Goal: Task Accomplishment & Management: Use online tool/utility

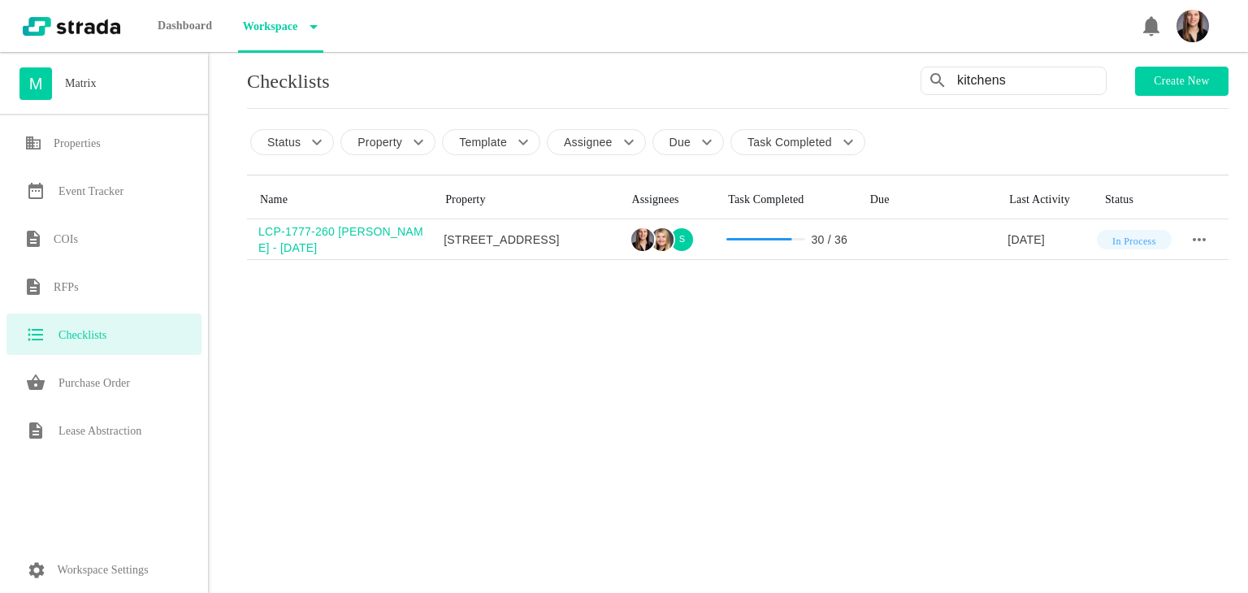
drag, startPoint x: 1023, startPoint y: 79, endPoint x: 852, endPoint y: 63, distance: 172.3
click at [855, 63] on div "M Matrix Properties Event Tracker COIs RFPs Checklists Purchase Order Lease Abs…" at bounding box center [624, 296] width 1248 height 593
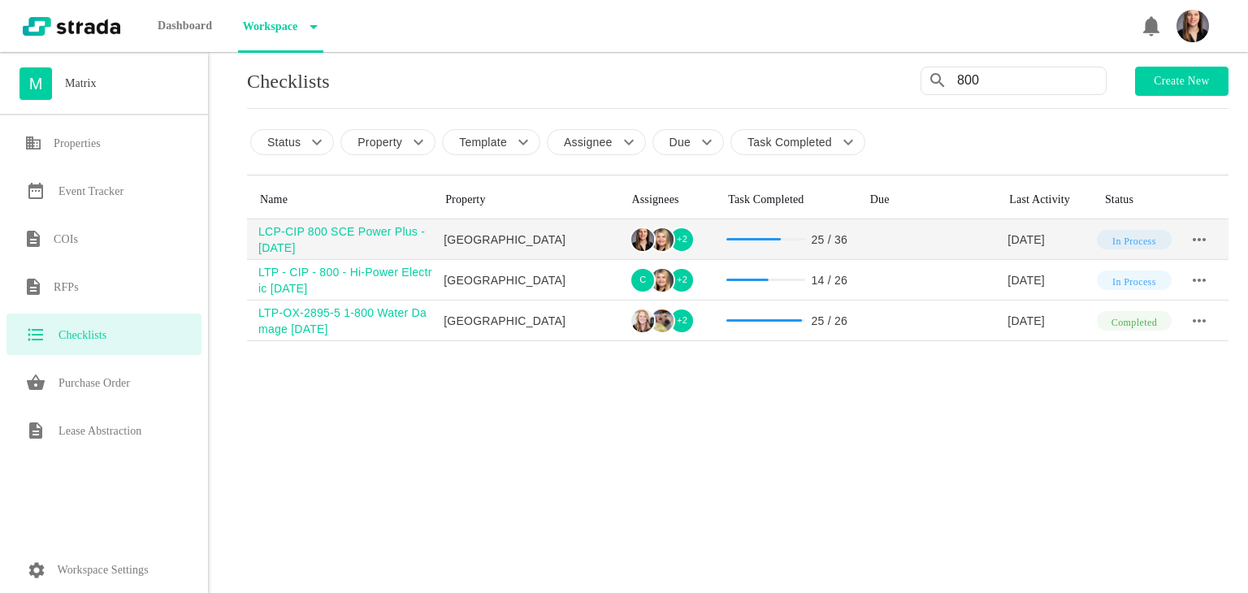
type input "800"
click at [285, 228] on div "LCP-CIP 800 SCE Power Plus - [DATE]" at bounding box center [345, 240] width 174 height 33
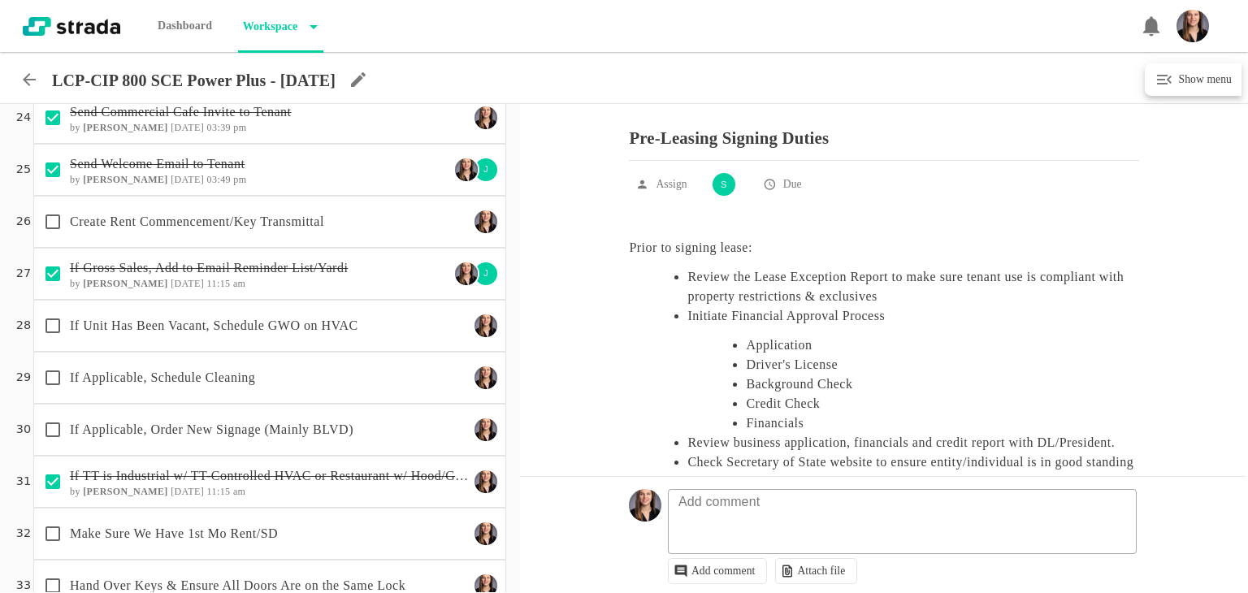
scroll to position [1412, 0]
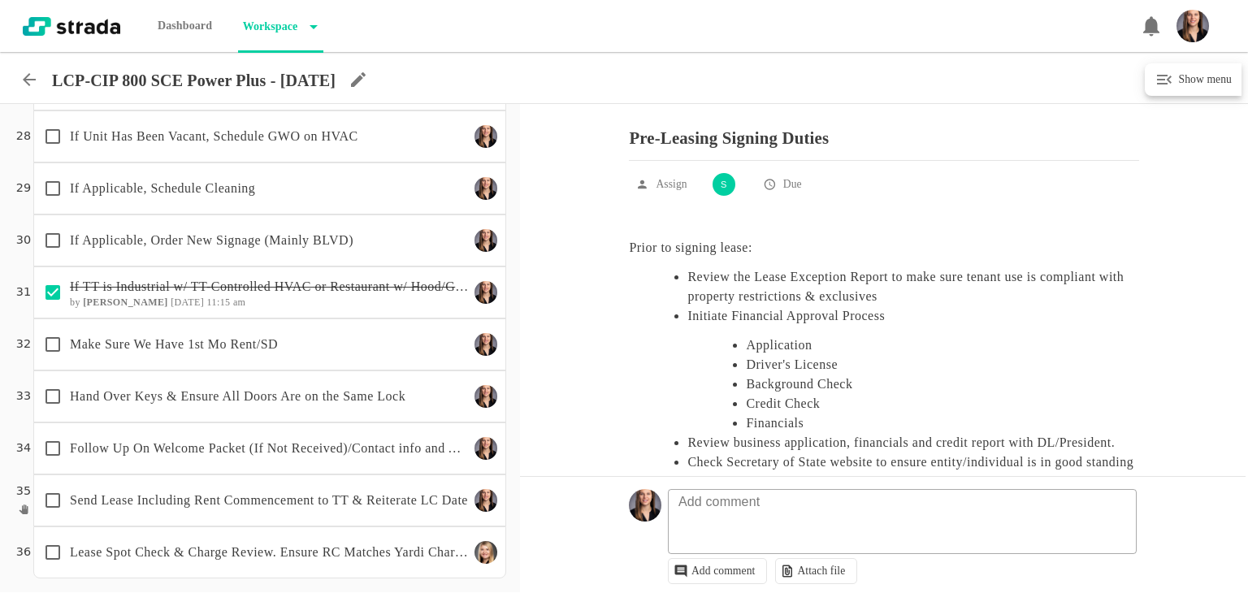
click at [255, 387] on p "Hand Over Keys & Ensure All Doors Are on the Same Lock" at bounding box center [269, 397] width 399 height 20
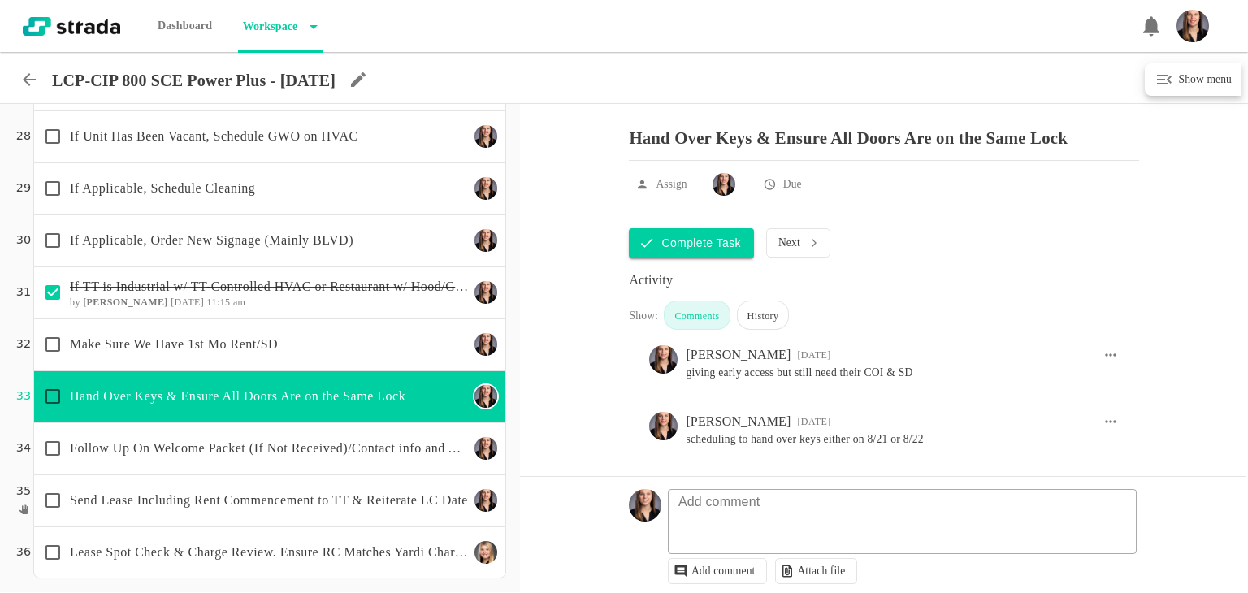
click at [53, 394] on input "checkbox" at bounding box center [53, 397] width 34 height 34
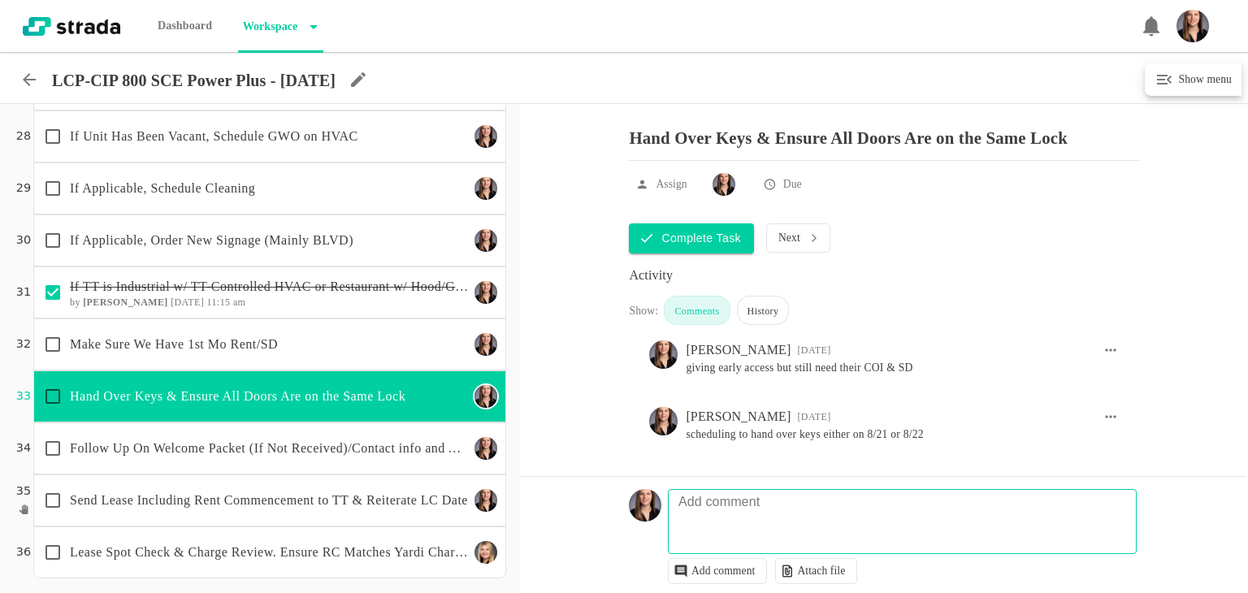
checkbox input "true"
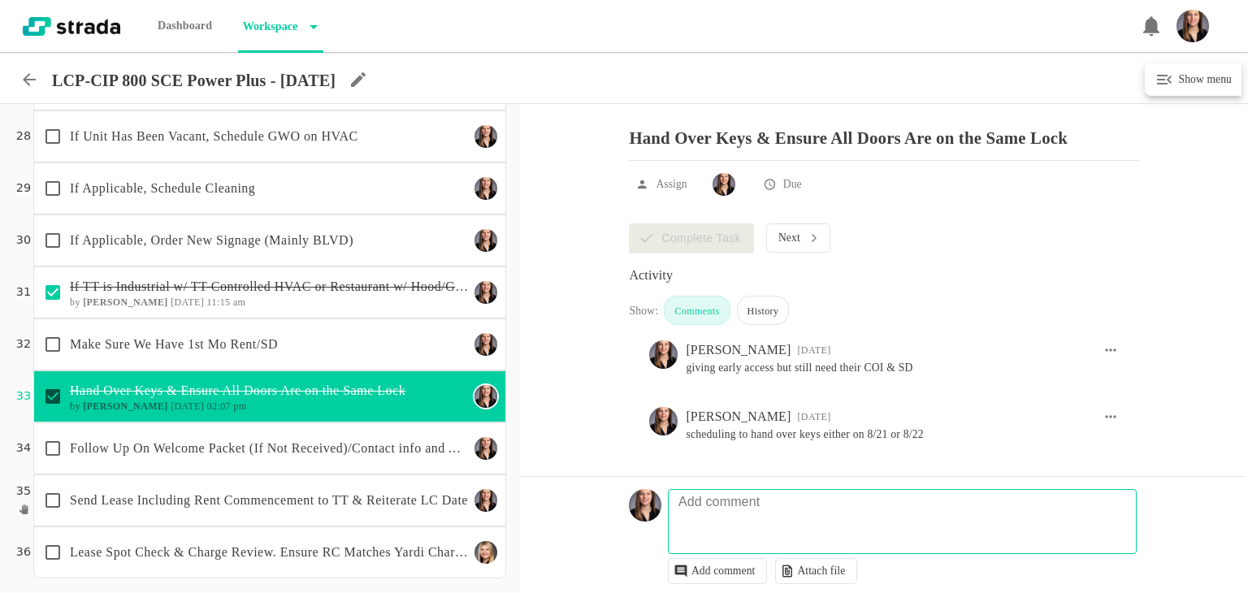
click at [835, 515] on textarea at bounding box center [904, 529] width 467 height 47
type textarea "k"
type textarea "i handed over keys 8/21"
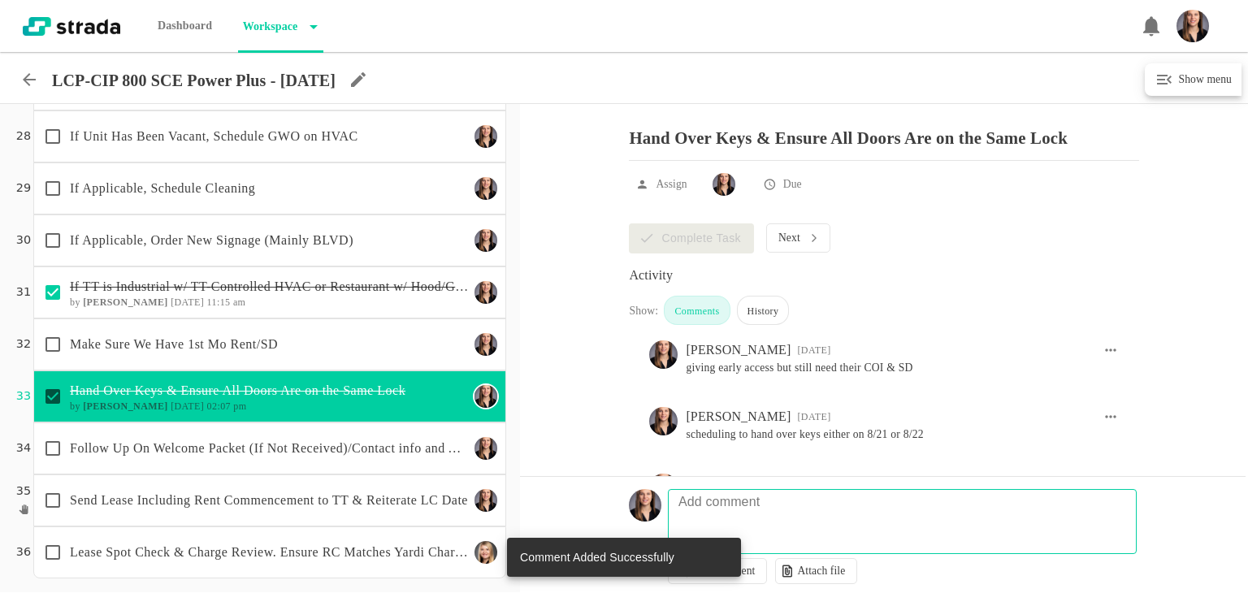
click at [293, 461] on div "Follow Up On Welcome Packet (If Not Received)/Contact info and ACH" at bounding box center [252, 449] width 433 height 34
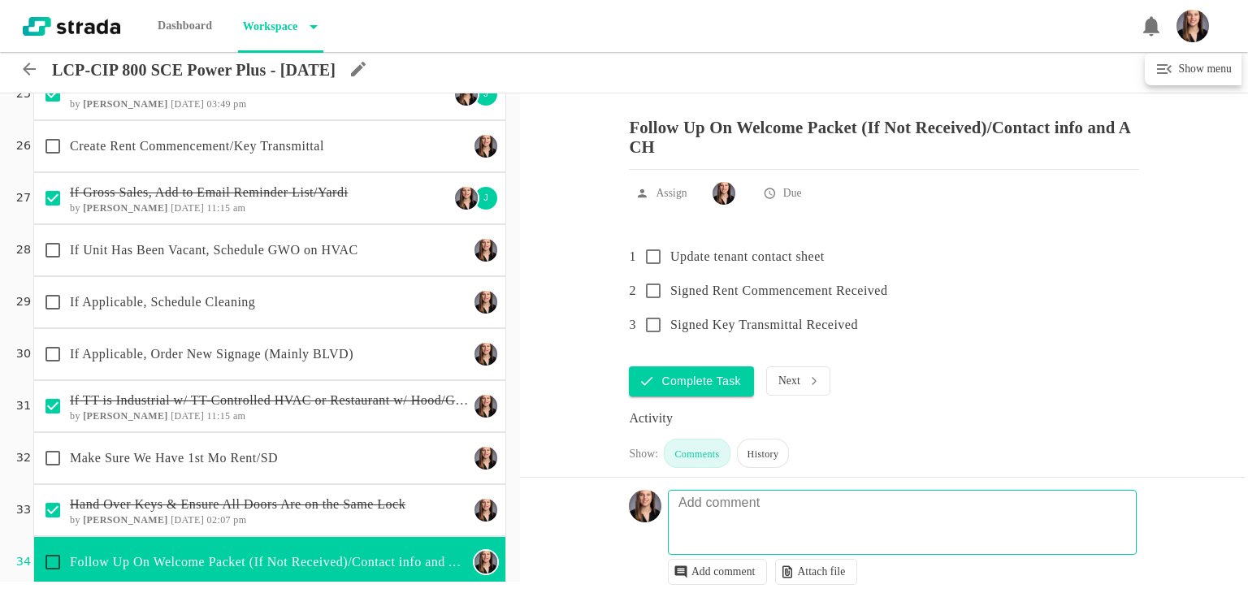
scroll to position [1087, 0]
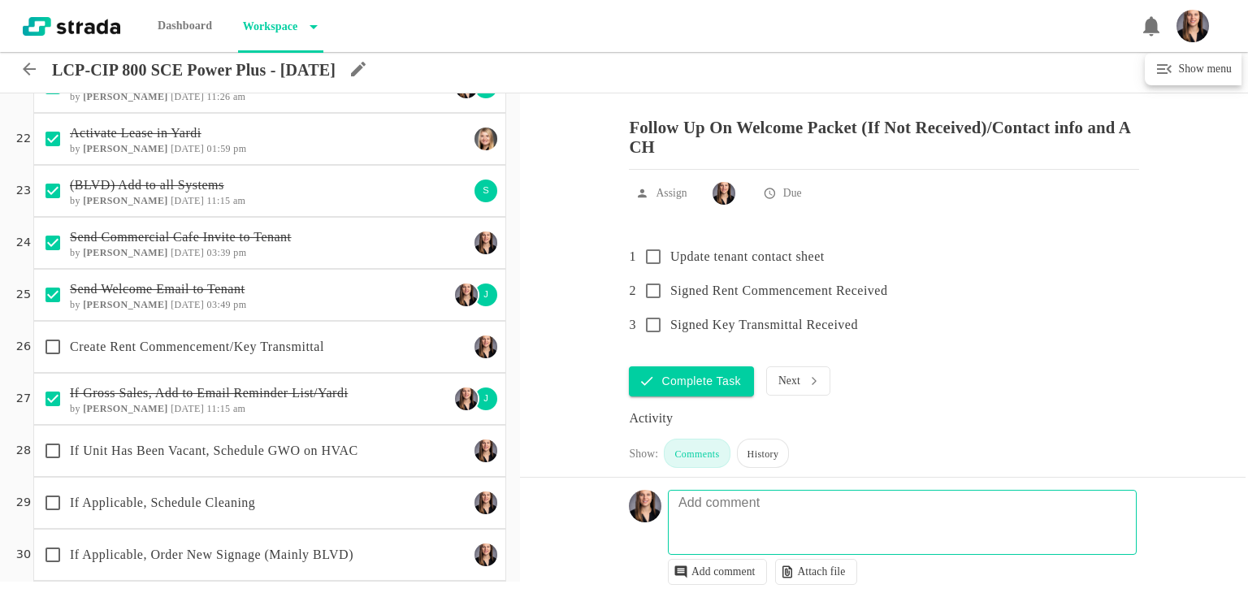
click at [158, 345] on p "Create Rent Commencement/Key Transmittal" at bounding box center [269, 347] width 399 height 20
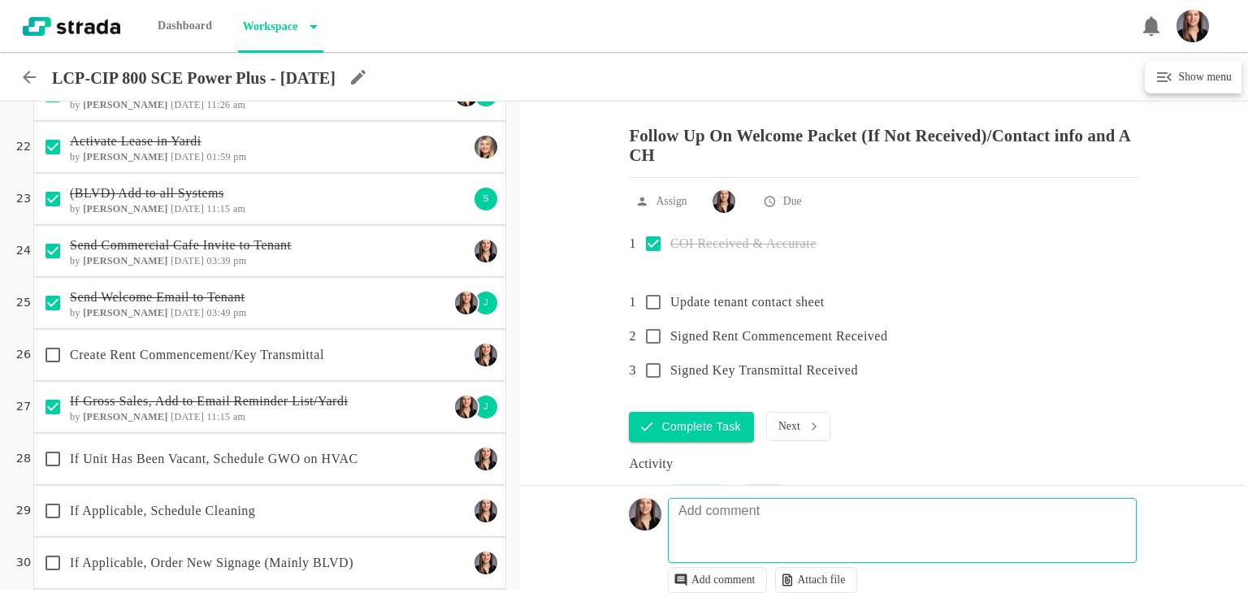
scroll to position [0, 0]
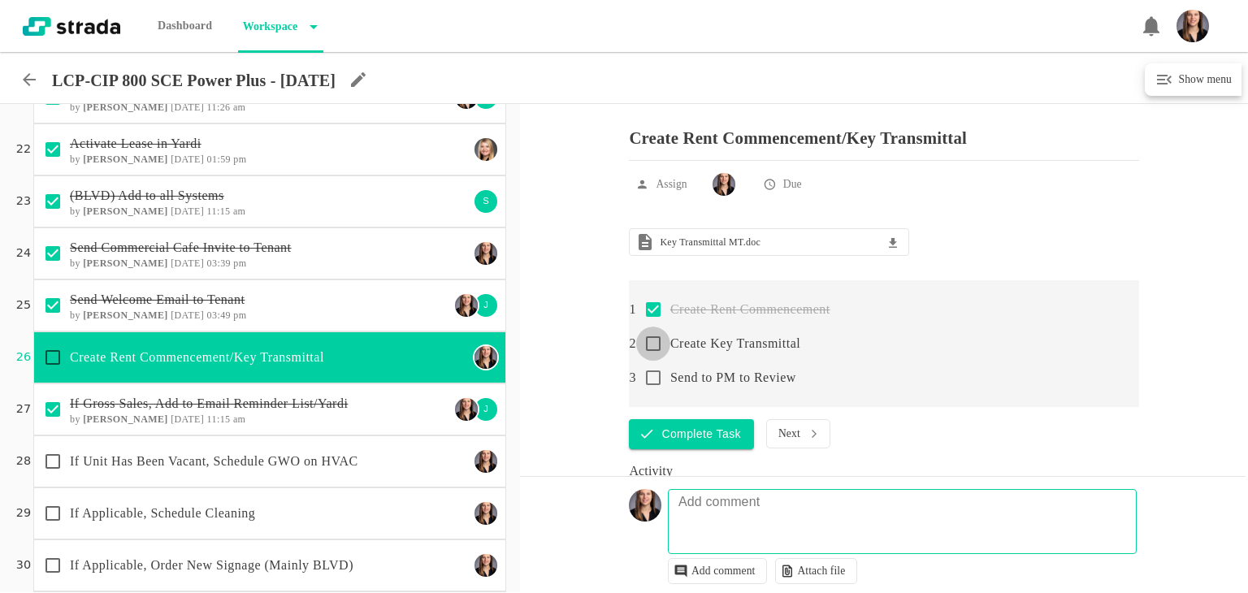
click at [658, 350] on input "checkbox" at bounding box center [653, 344] width 34 height 34
checkbox input "false"
click at [655, 388] on input "checkbox" at bounding box center [653, 378] width 34 height 34
checkbox input "false"
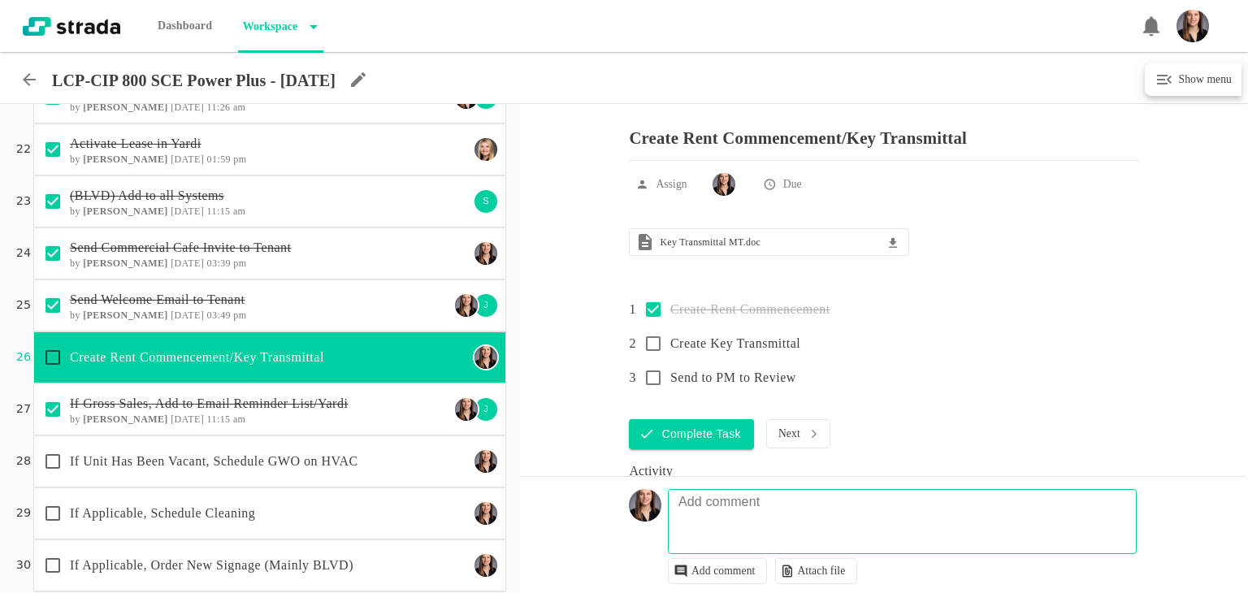
checkbox input "true"
click at [57, 352] on input "checkbox" at bounding box center [53, 358] width 34 height 34
checkbox input "true"
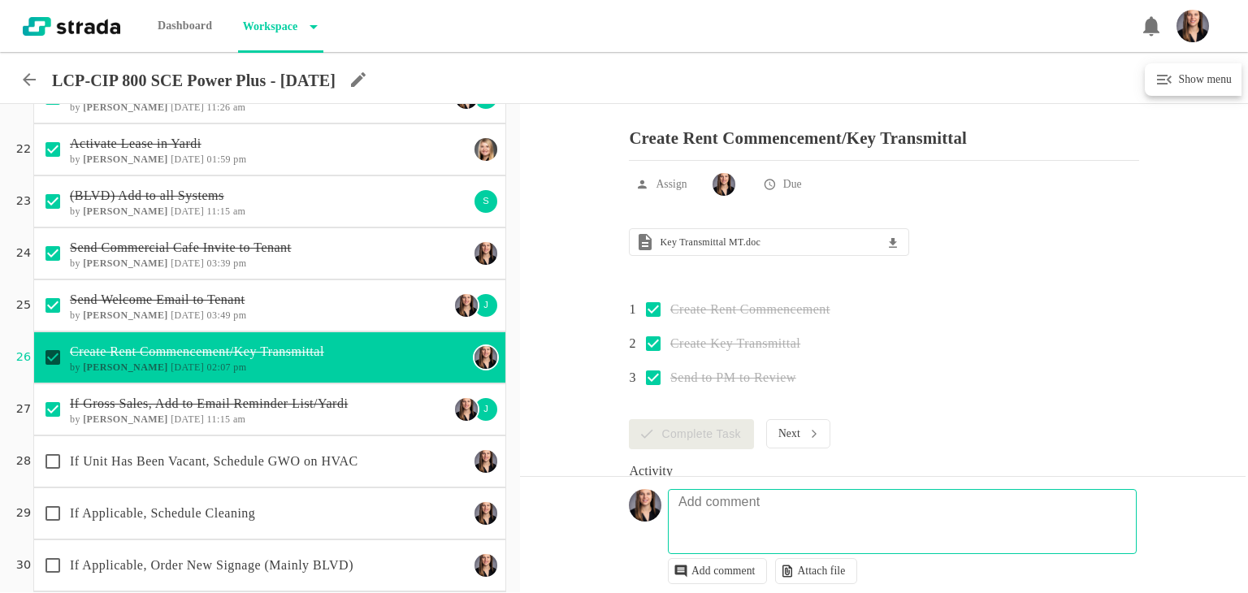
scroll to position [1412, 0]
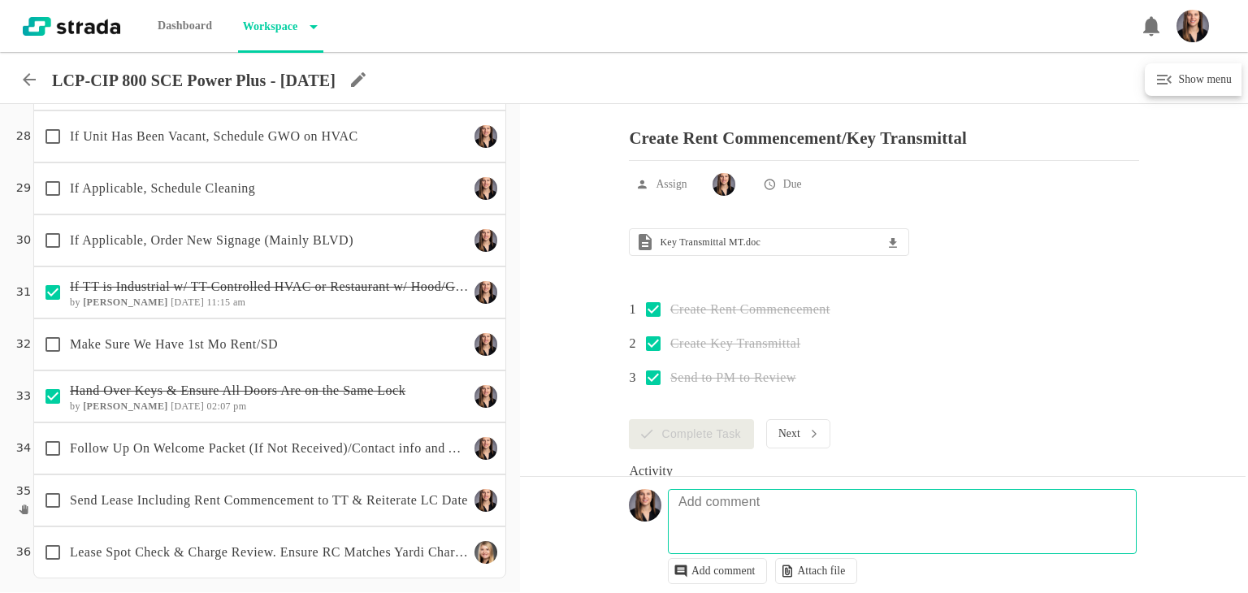
click at [255, 425] on div "Follow Up On Welcome Packet (If Not Received)/Contact info and ACH" at bounding box center [269, 449] width 473 height 52
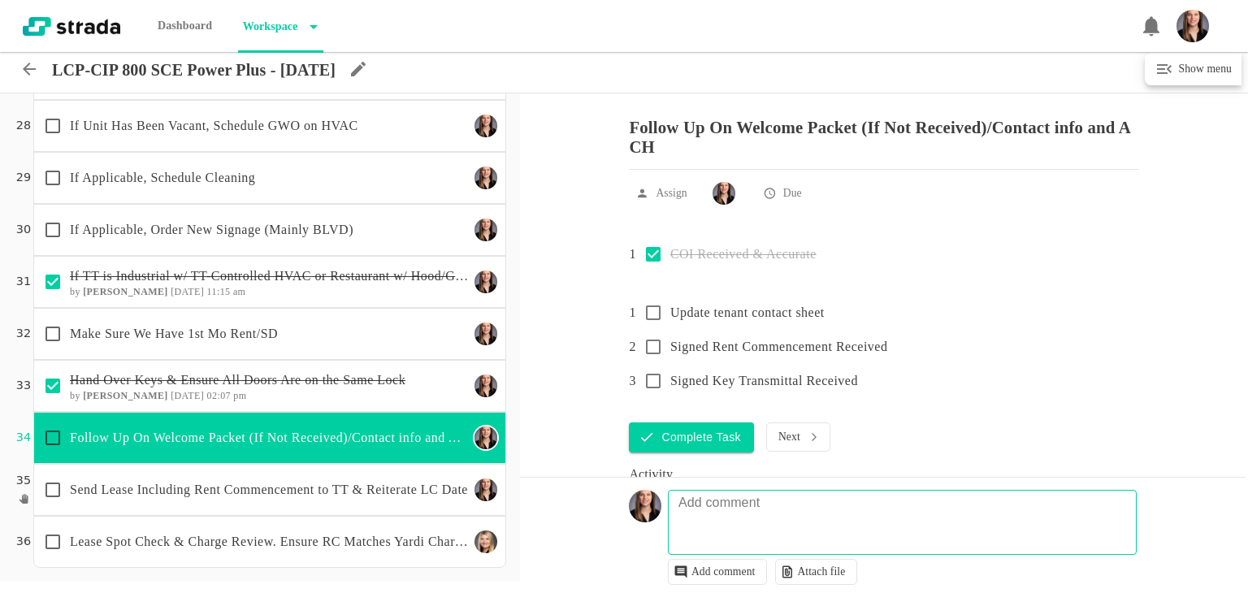
click at [775, 524] on textarea at bounding box center [904, 530] width 467 height 47
type textarea "RC & KT sent to [PERSON_NAME] 8/21"
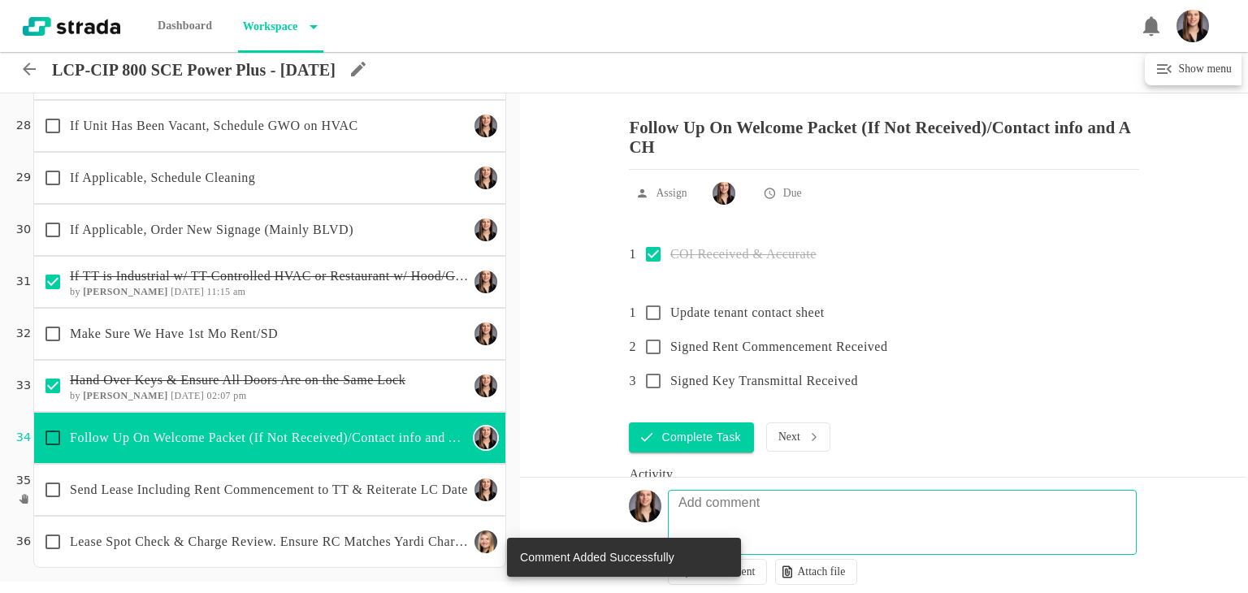
click at [319, 496] on div "Send Lease Including Rent Commencement to TT & Reiterate LC Date" at bounding box center [252, 490] width 433 height 34
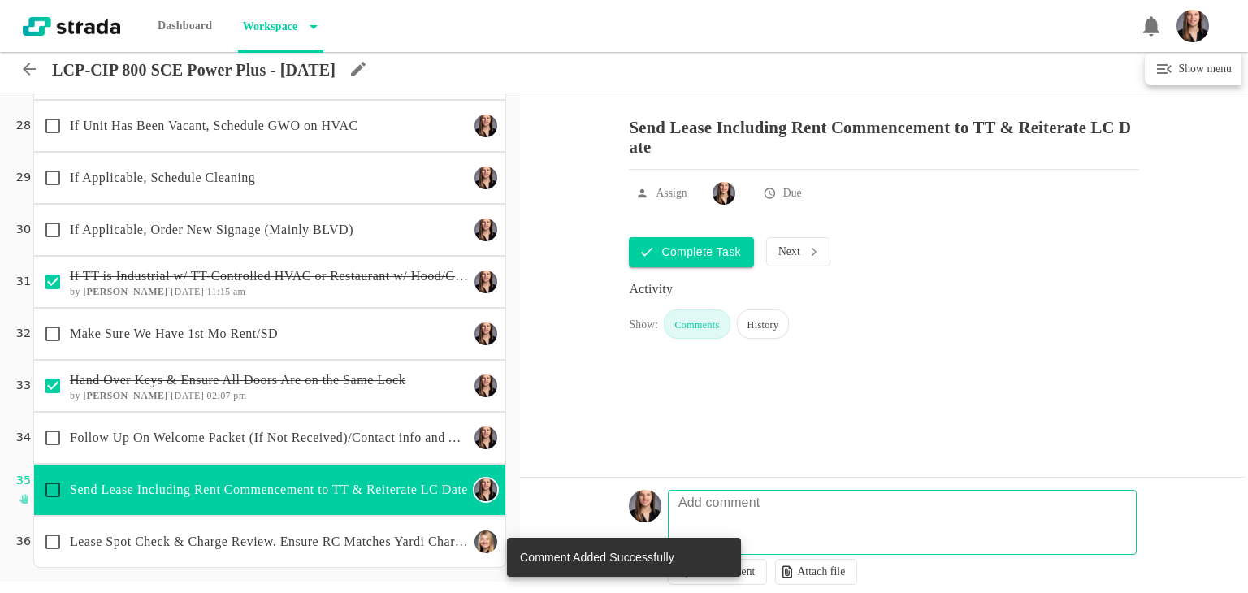
click at [330, 435] on p "Follow Up On Welcome Packet (If Not Received)/Contact info and ACH" at bounding box center [269, 438] width 399 height 20
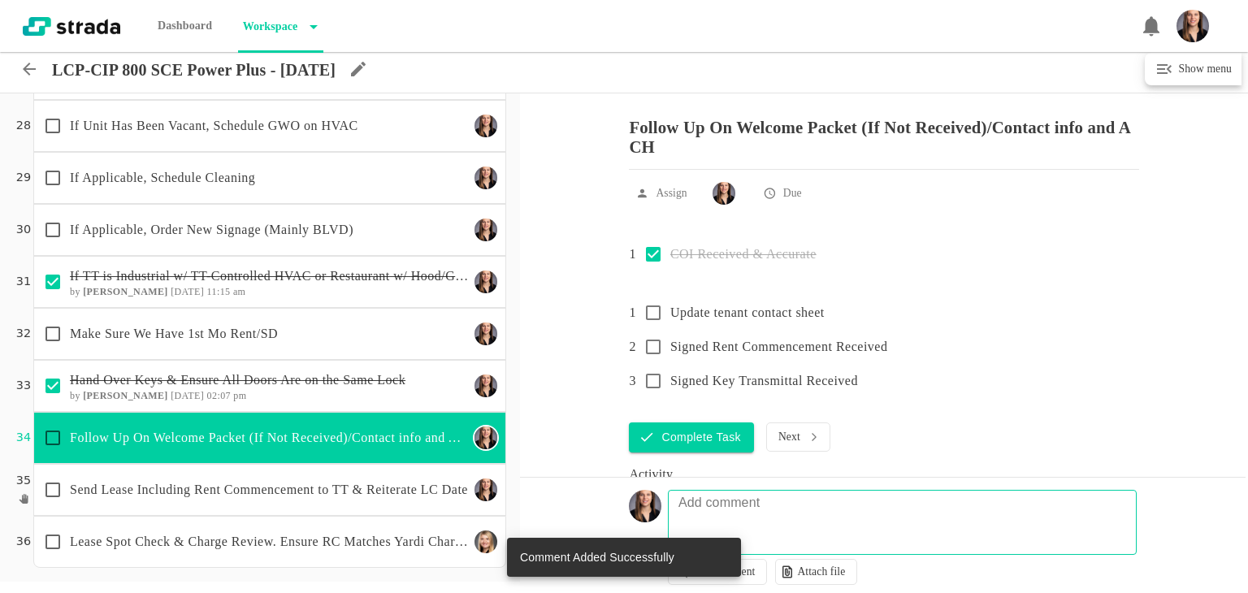
click at [293, 241] on div "If Applicable, Order New Signage (Mainly BLVD)" at bounding box center [252, 230] width 433 height 34
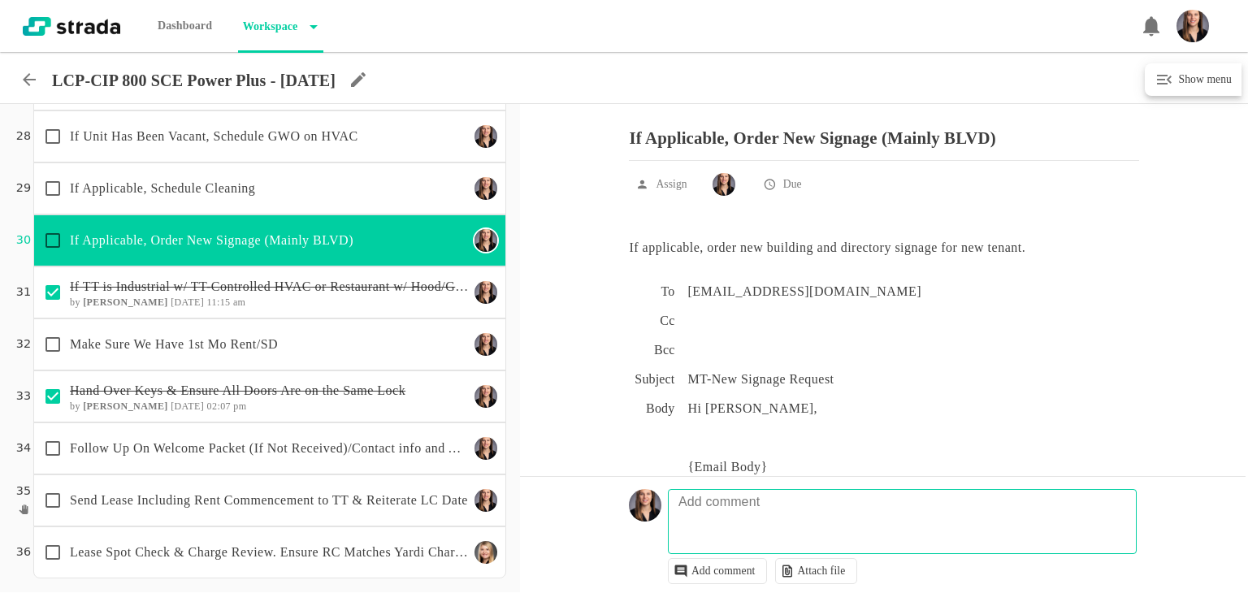
click at [333, 353] on div "Make Sure We Have 1st Mo Rent/SD" at bounding box center [252, 345] width 433 height 34
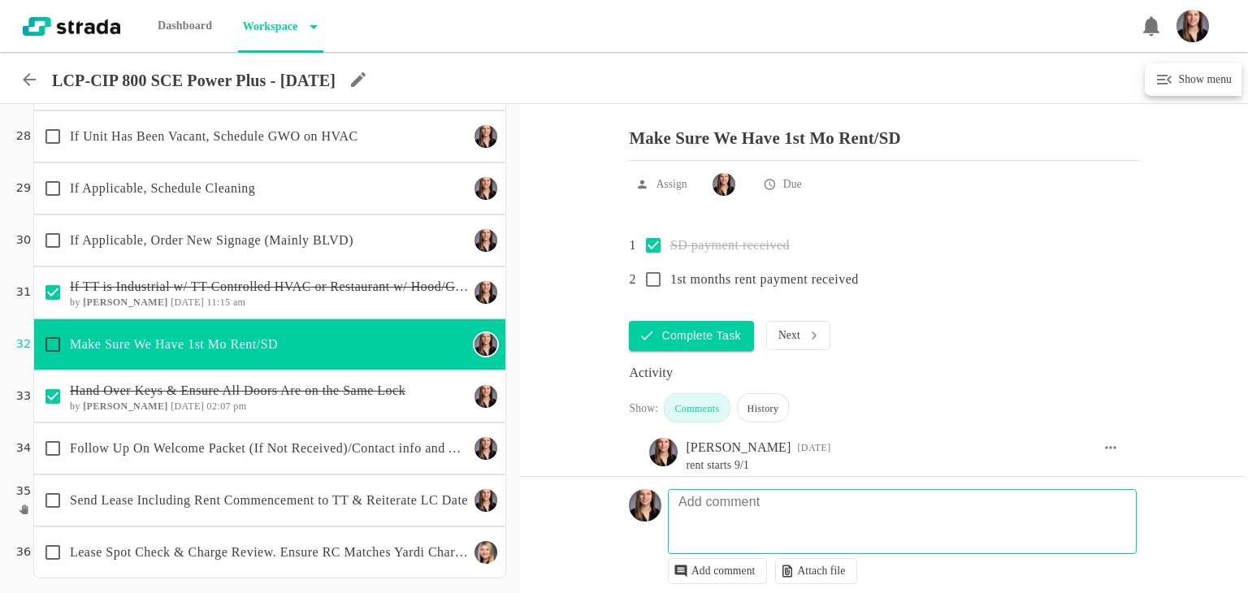
scroll to position [1249, 0]
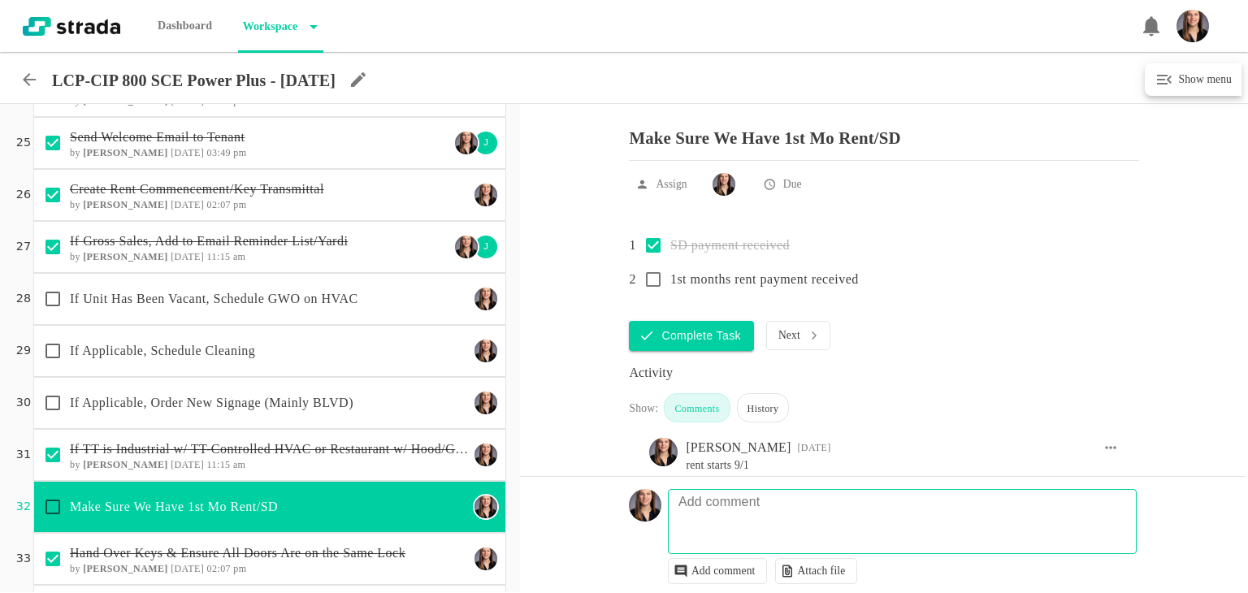
click at [236, 354] on p "If Applicable, Schedule Cleaning" at bounding box center [269, 351] width 399 height 20
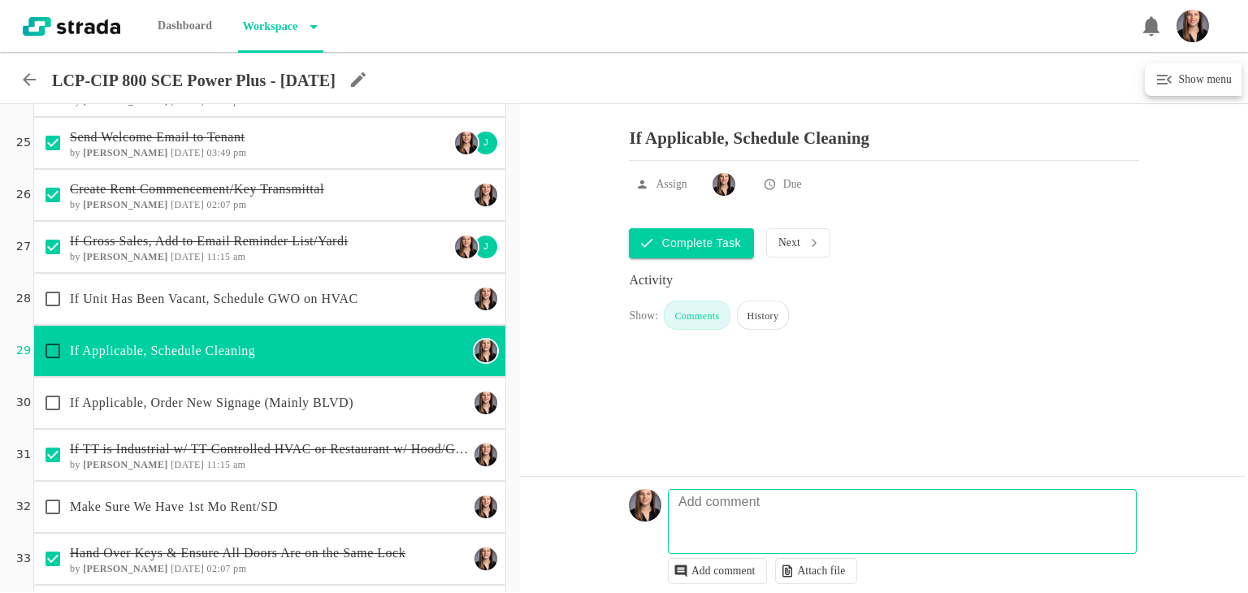
click at [48, 345] on input "checkbox" at bounding box center [53, 351] width 34 height 34
click at [192, 302] on p "If Unit Has Been Vacant, Schedule GWO on HVAC" at bounding box center [269, 299] width 399 height 20
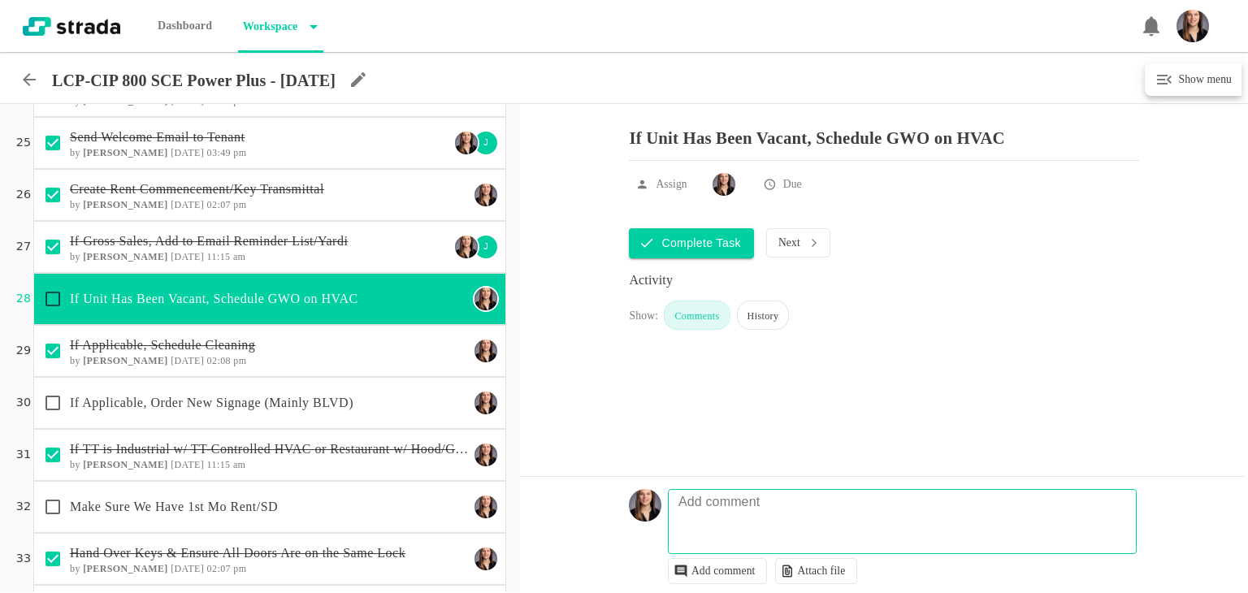
click at [50, 346] on input "checkbox" at bounding box center [53, 351] width 34 height 34
checkbox input "false"
click at [283, 296] on p "If Unit Has Been Vacant, Schedule GWO on HVAC" at bounding box center [269, 299] width 399 height 20
click at [54, 297] on input "checkbox" at bounding box center [53, 299] width 34 height 34
click at [728, 523] on textarea at bounding box center [904, 529] width 467 height 47
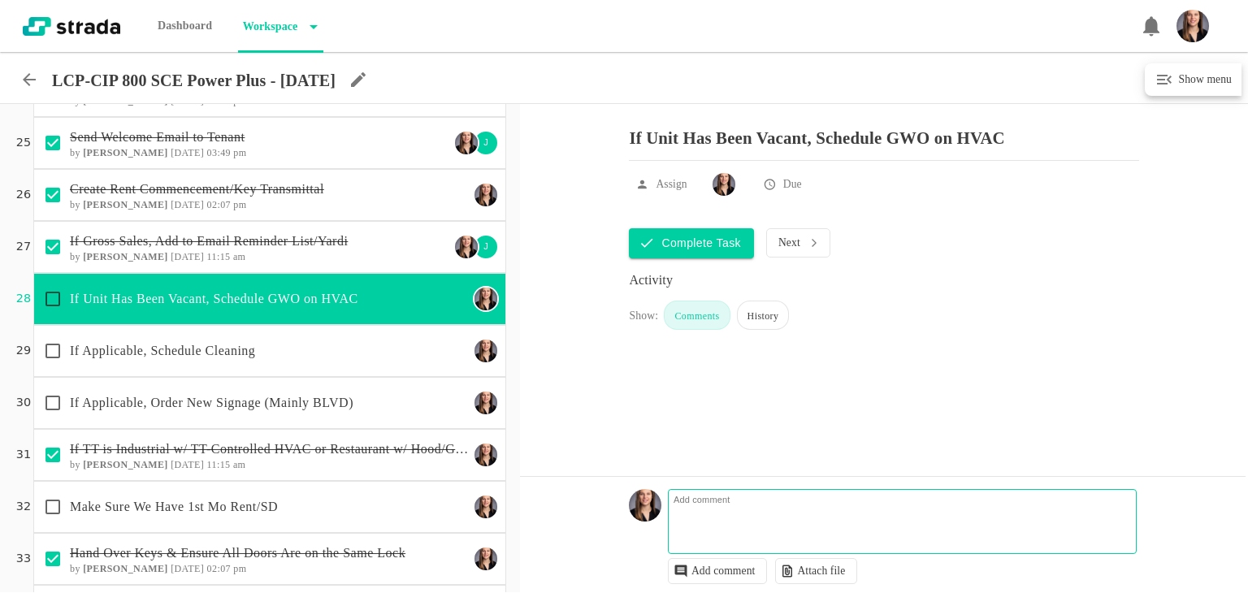
checkbox input "true"
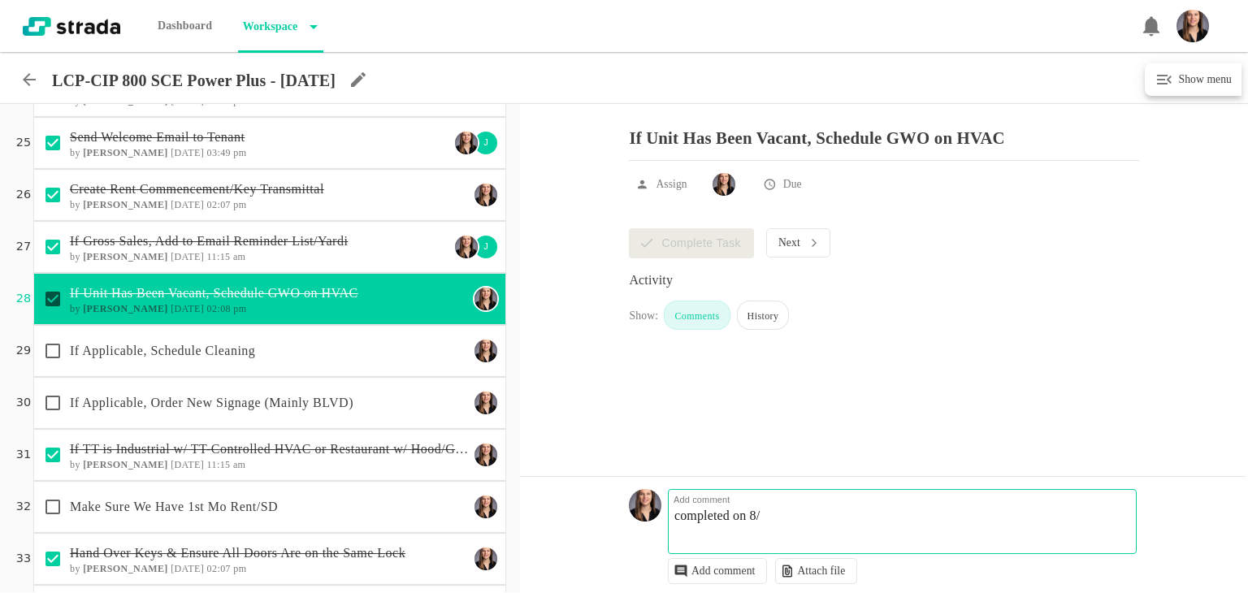
type textarea "completed on 8/2"
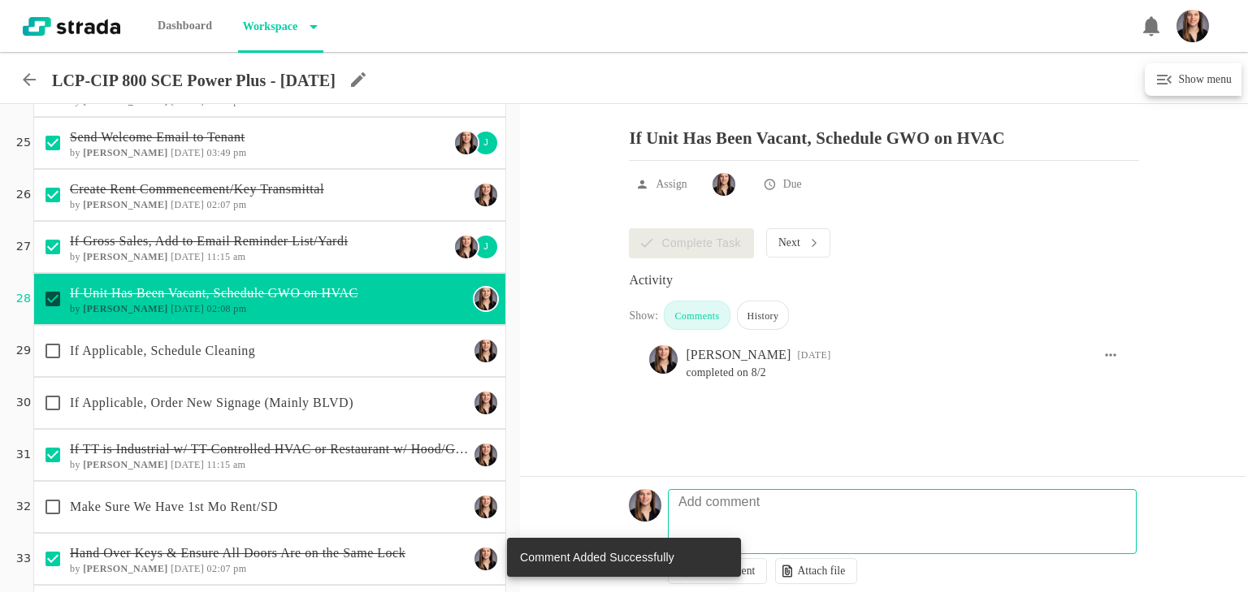
click at [1108, 358] on icon at bounding box center [1111, 355] width 16 height 16
click at [1090, 388] on li "Edit" at bounding box center [1100, 393] width 59 height 39
click at [814, 521] on textarea "completed on 8/2" at bounding box center [904, 529] width 467 height 47
type textarea "completed on 8/20"
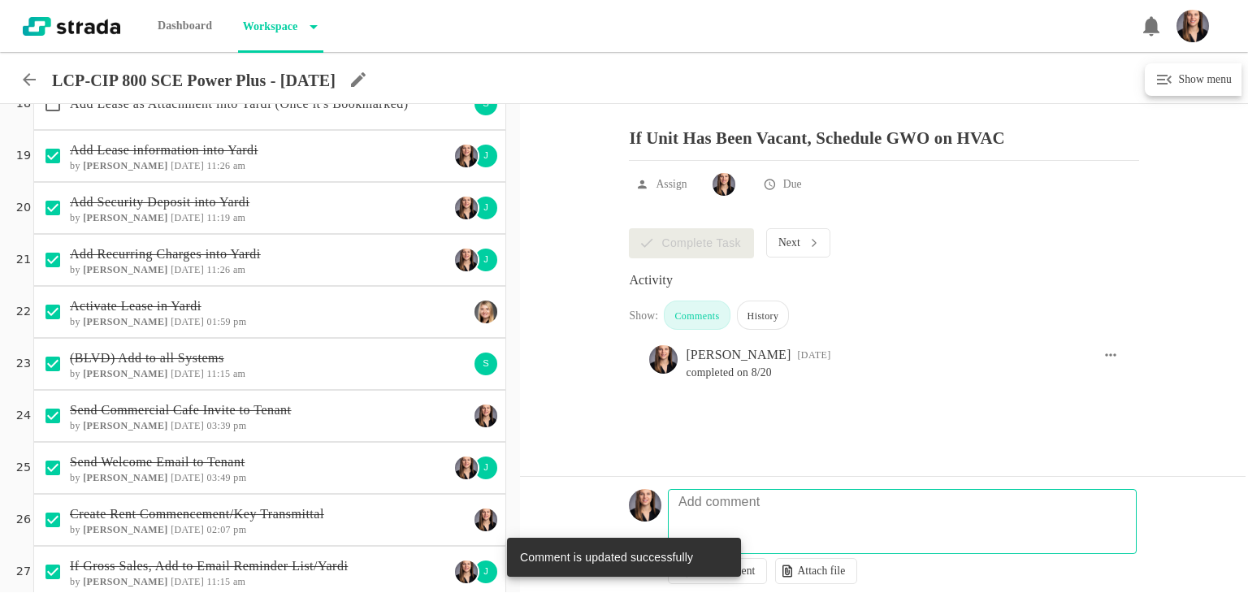
scroll to position [680, 0]
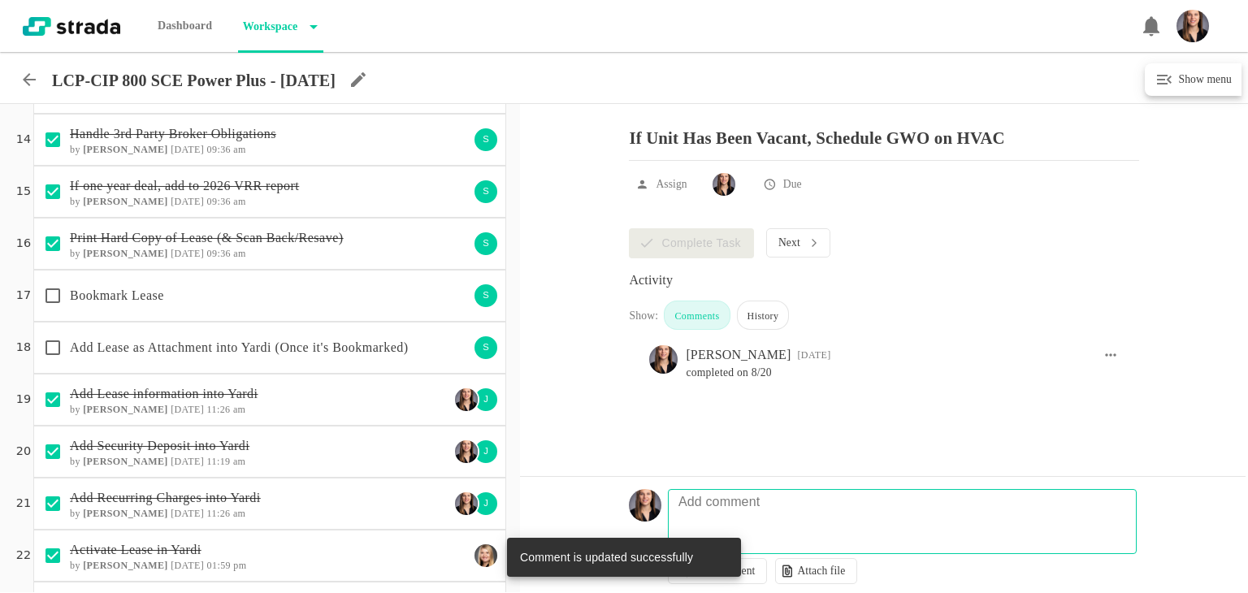
click at [26, 71] on icon at bounding box center [30, 80] width 20 height 20
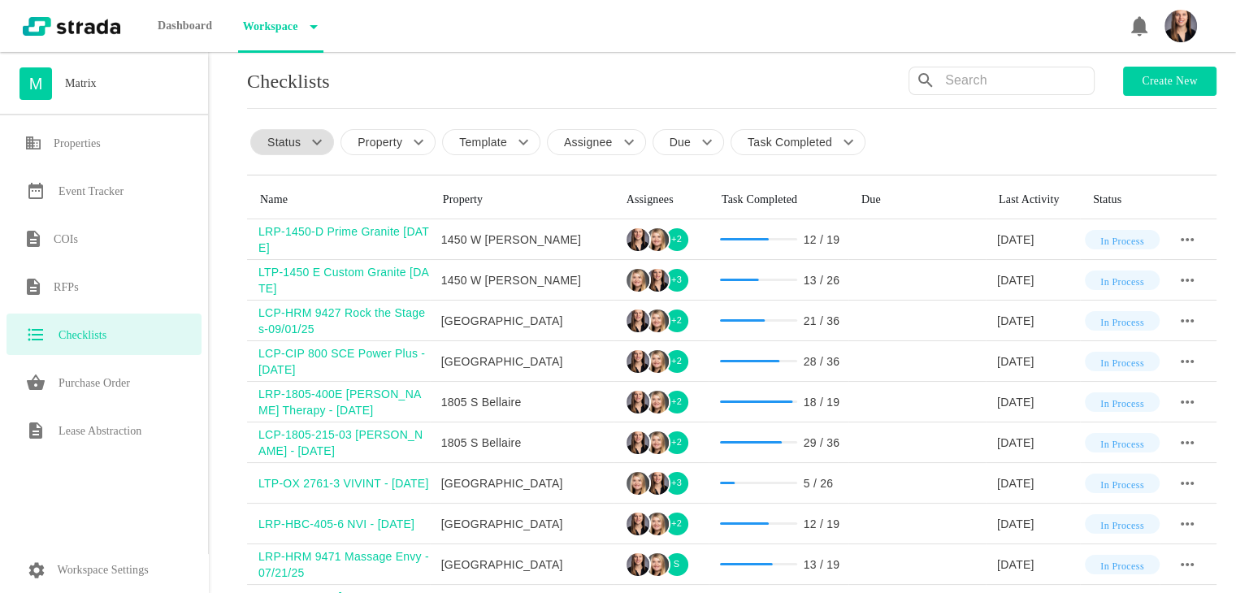
click at [309, 143] on icon at bounding box center [317, 142] width 20 height 20
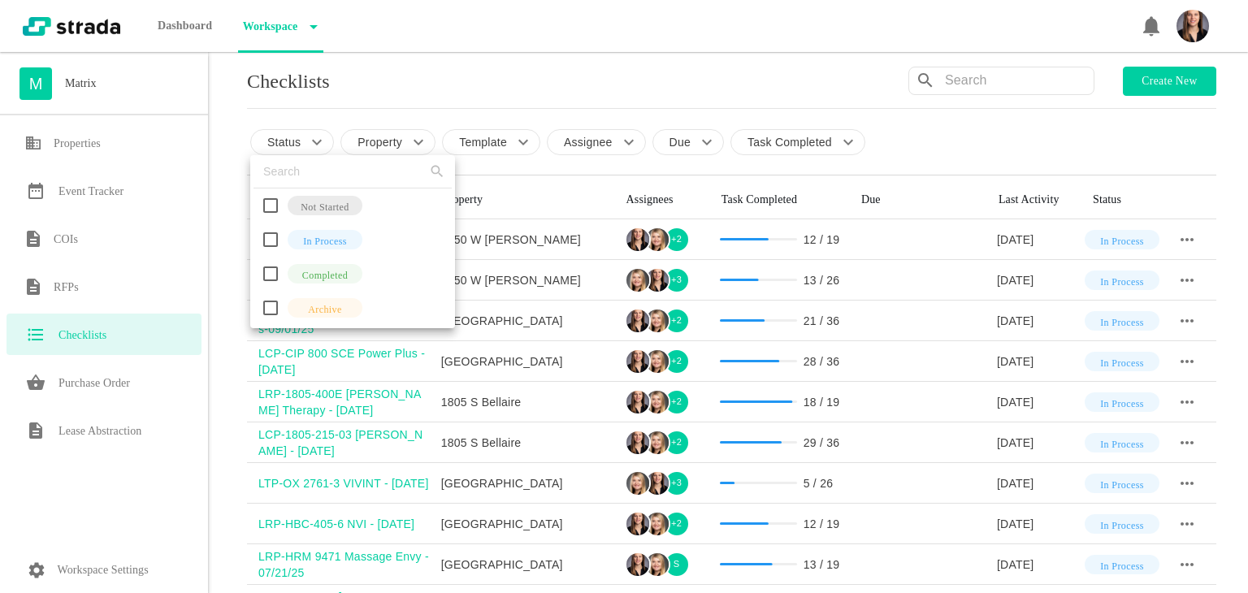
click at [269, 238] on input "checkbox" at bounding box center [271, 240] width 34 height 34
checkbox input "true"
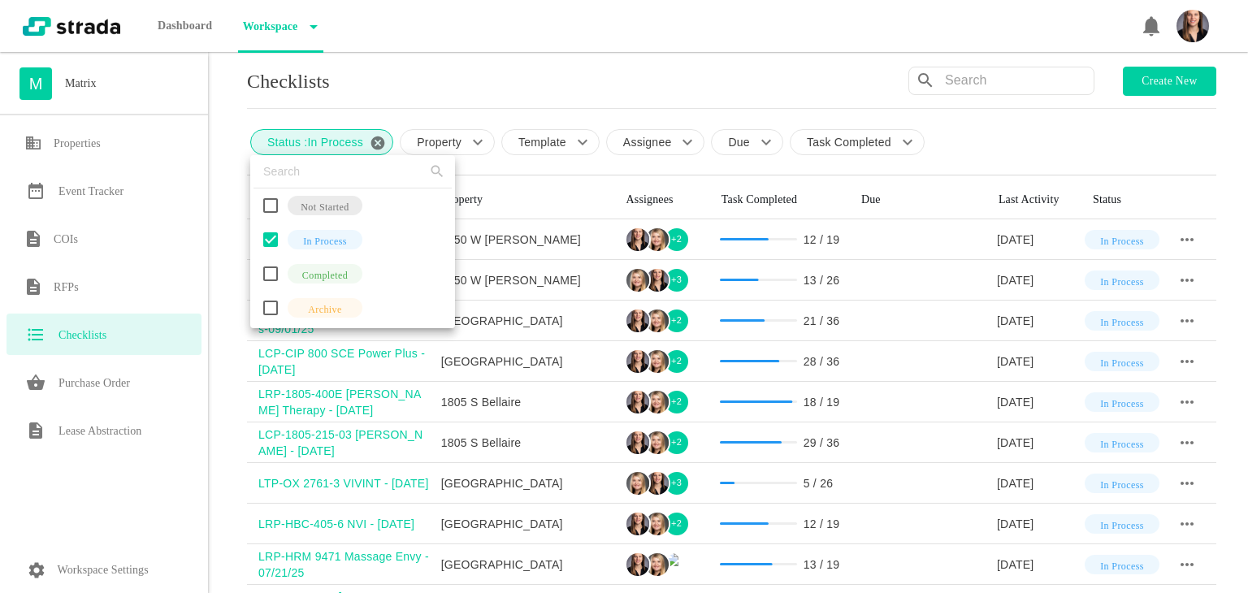
click at [227, 227] on div at bounding box center [624, 296] width 1248 height 593
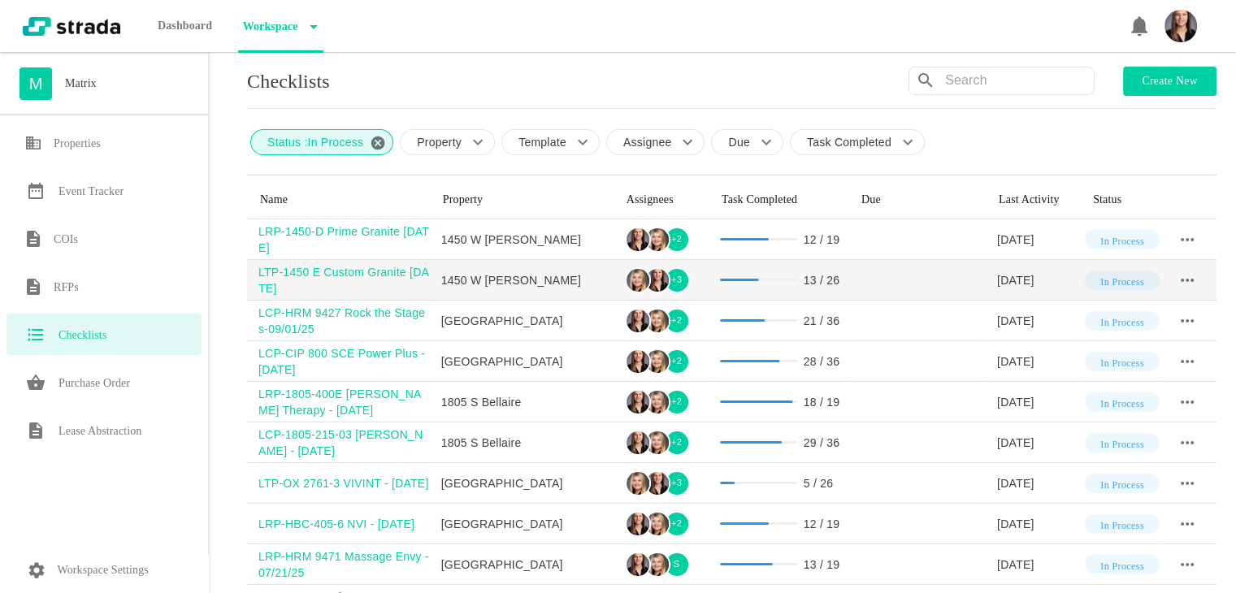
click at [359, 273] on div "LTP-1450 E Custom Granite [DATE]" at bounding box center [344, 280] width 172 height 33
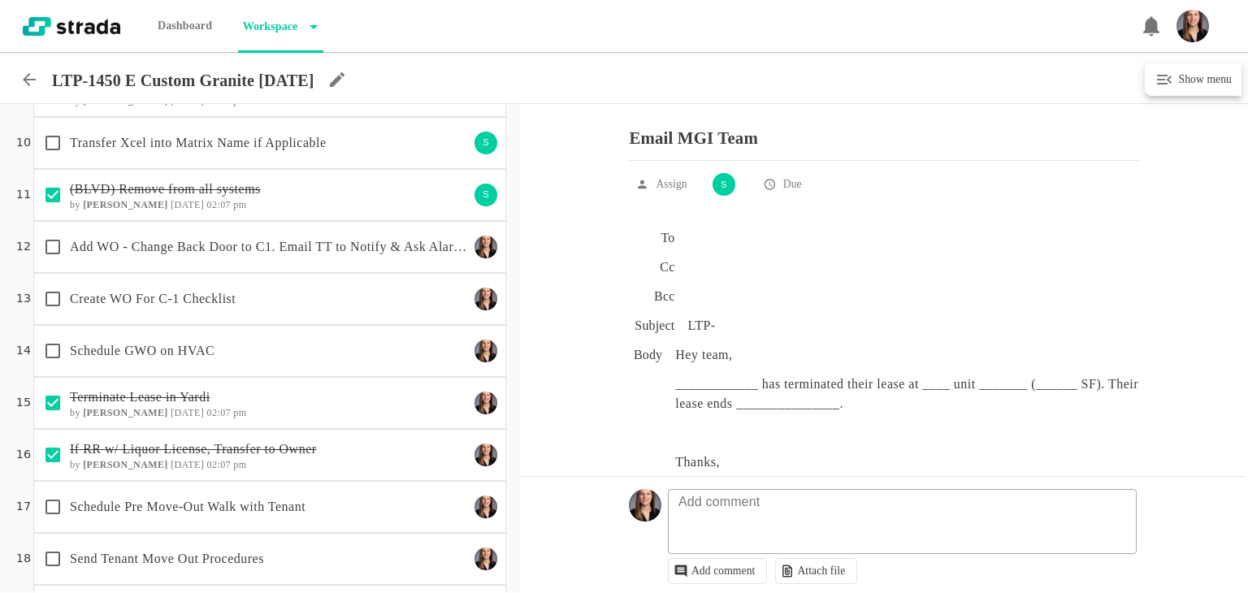
scroll to position [488, 0]
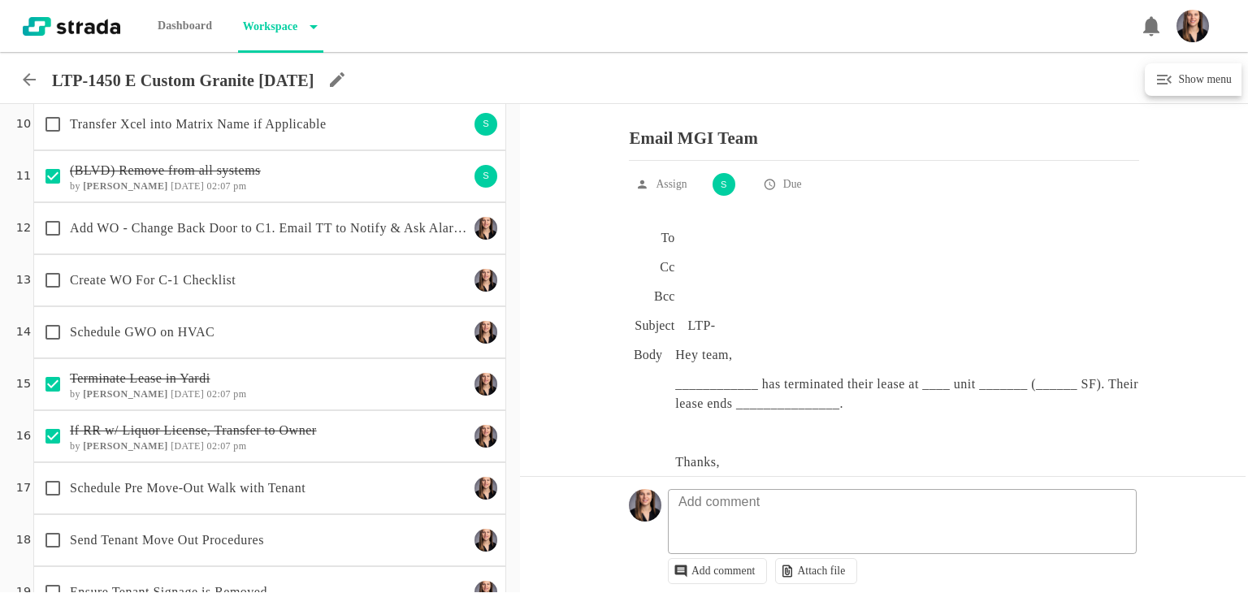
click at [337, 271] on p "Create WO For C-1 Checklist" at bounding box center [269, 281] width 399 height 20
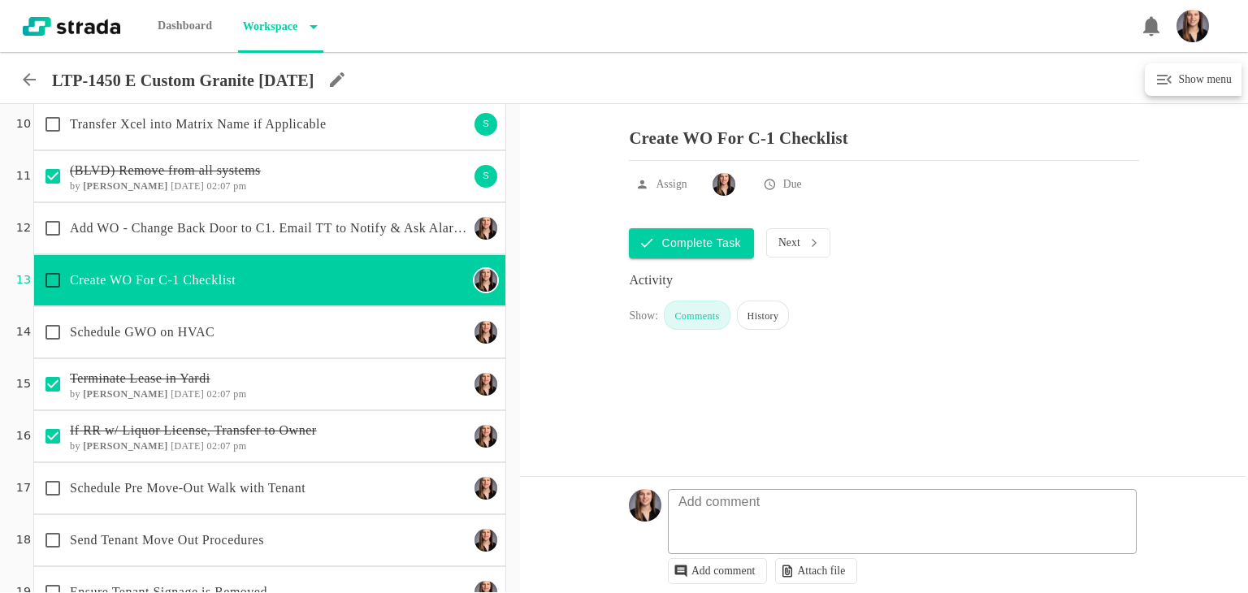
click at [296, 120] on p "Transfer Xcel into Matrix Name if Applicable" at bounding box center [269, 125] width 399 height 20
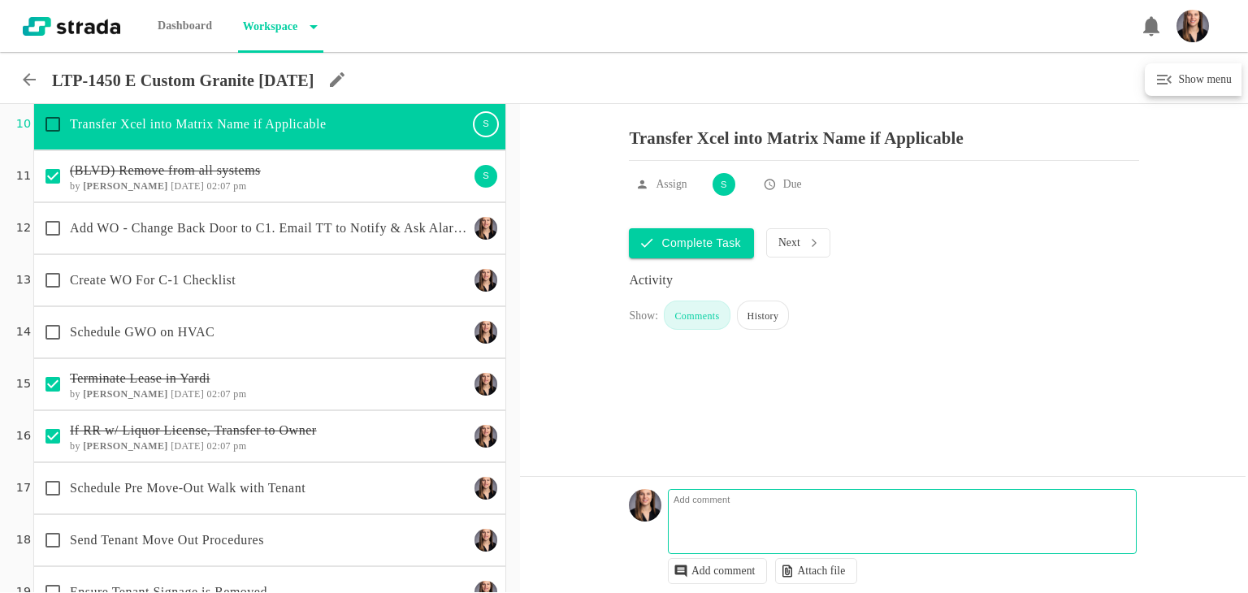
click at [792, 518] on textarea at bounding box center [904, 529] width 467 height 47
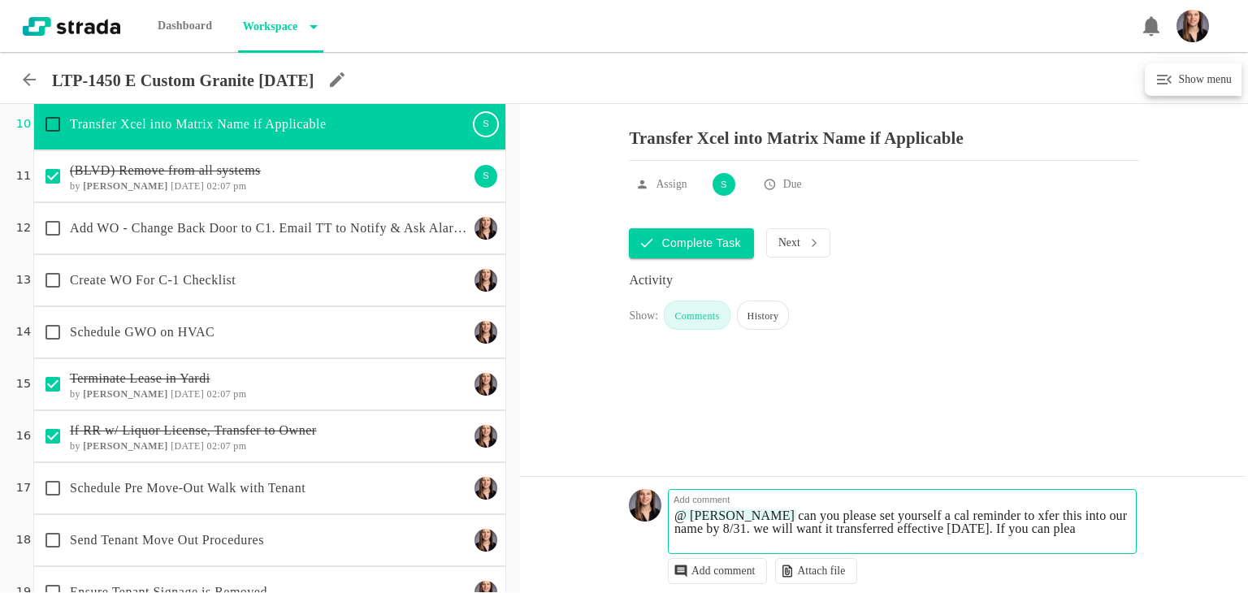
scroll to position [1, 0]
click at [797, 525] on textarea "@ [PERSON_NAME] can you please set yourself a cal reminder to xfer this into ou…" at bounding box center [904, 529] width 467 height 47
click at [861, 518] on textarea "@ [PERSON_NAME] can you please set yourself a cal reminder to xfer this into ou…" at bounding box center [904, 529] width 467 height 47
click at [786, 528] on textarea "@ [PERSON_NAME] can you please set yourself a cal reminder to xfer this into ou…" at bounding box center [904, 529] width 467 height 47
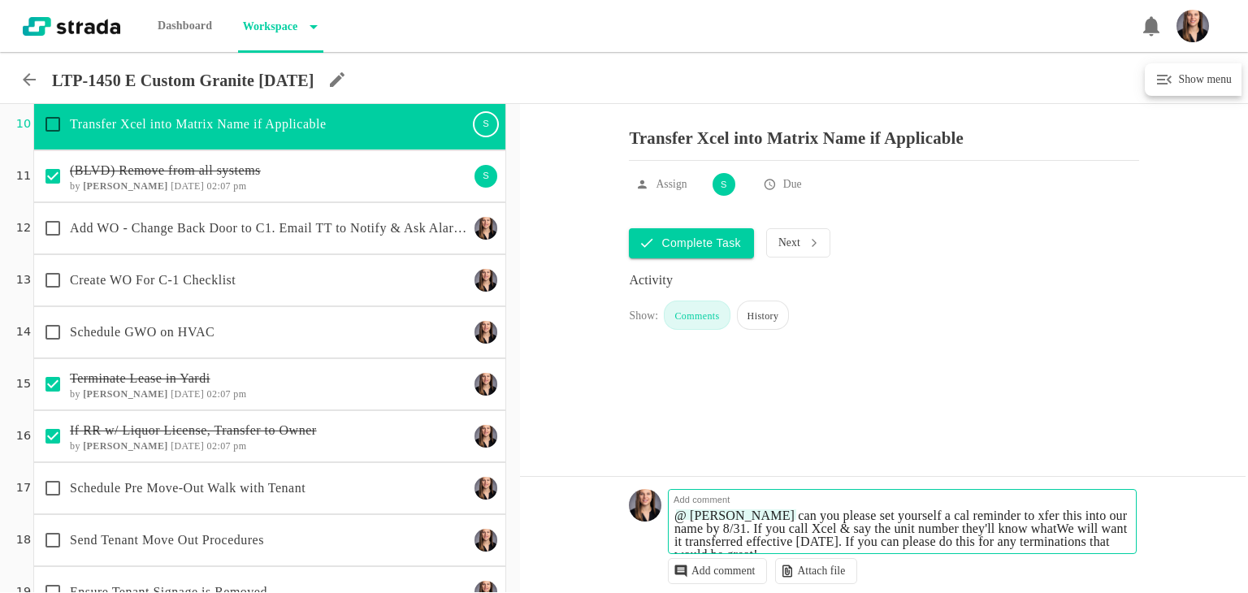
scroll to position [6, 0]
type textarea "@ [PERSON_NAME] can you please set yourself a cal reminder to xfer this into ou…"
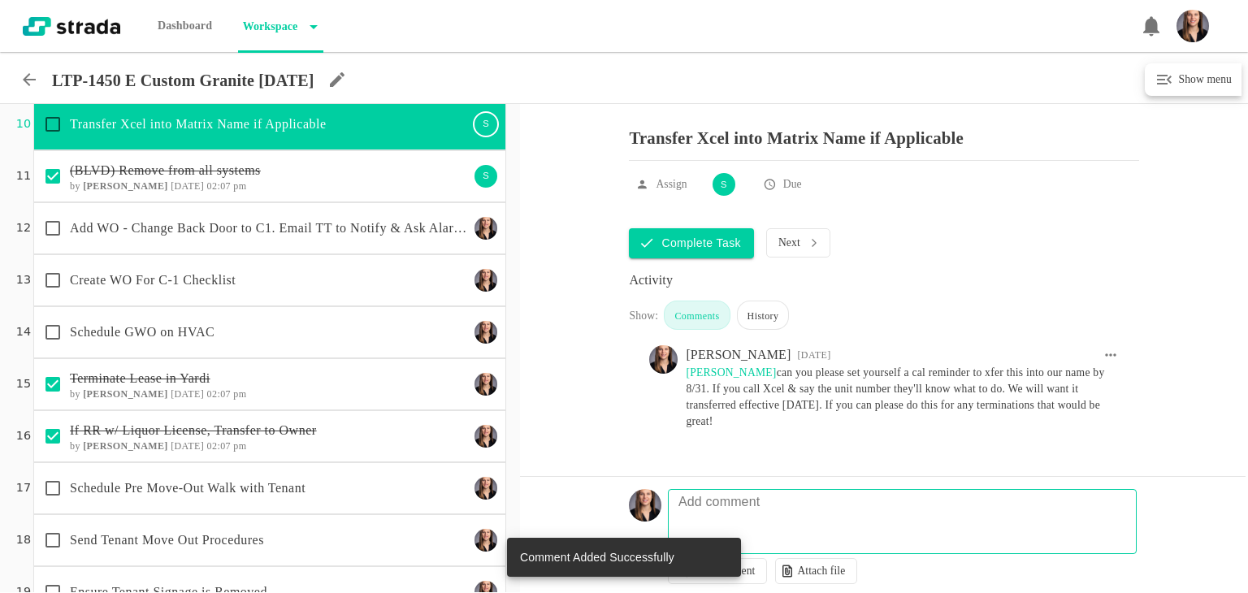
click at [260, 291] on div "Create WO For C-1 Checklist" at bounding box center [252, 280] width 433 height 34
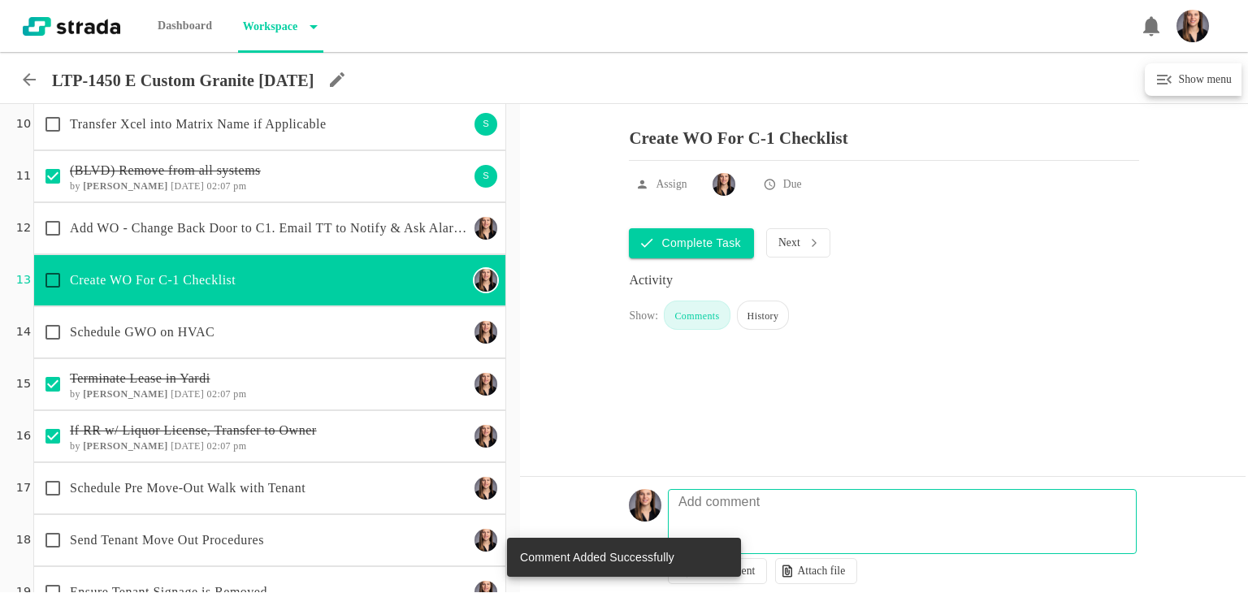
click at [257, 234] on p "Add WO - Change Back Door to C1. Email TT to Notify & Ask Alarm Code" at bounding box center [269, 229] width 399 height 20
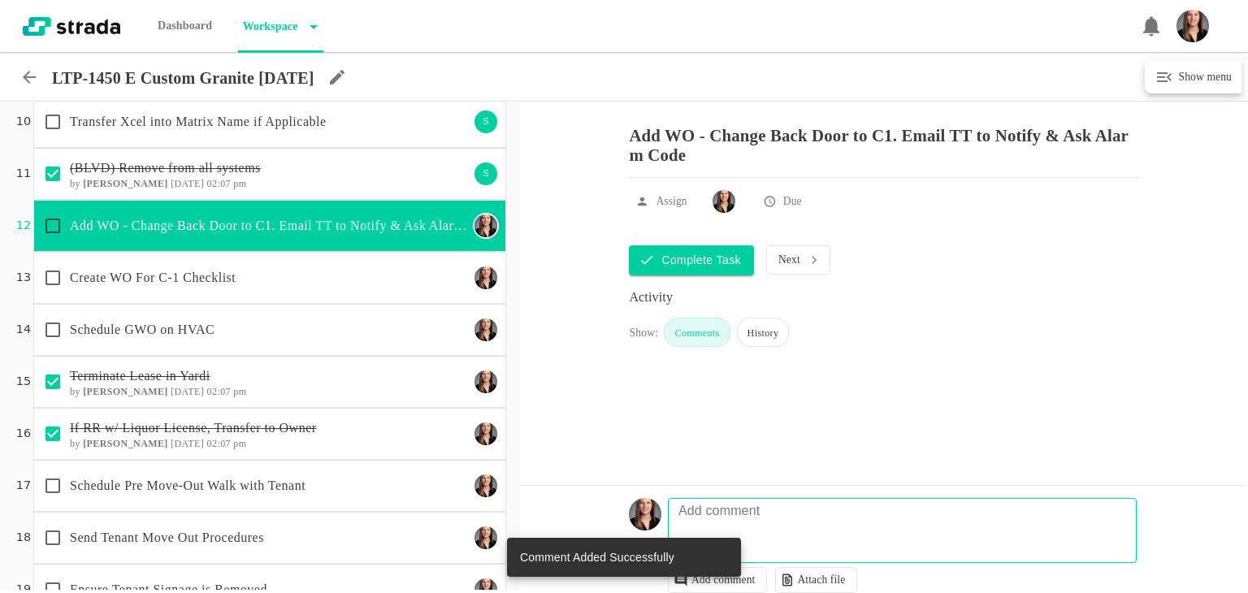
click at [258, 327] on p "Schedule GWO on HVAC" at bounding box center [269, 330] width 399 height 20
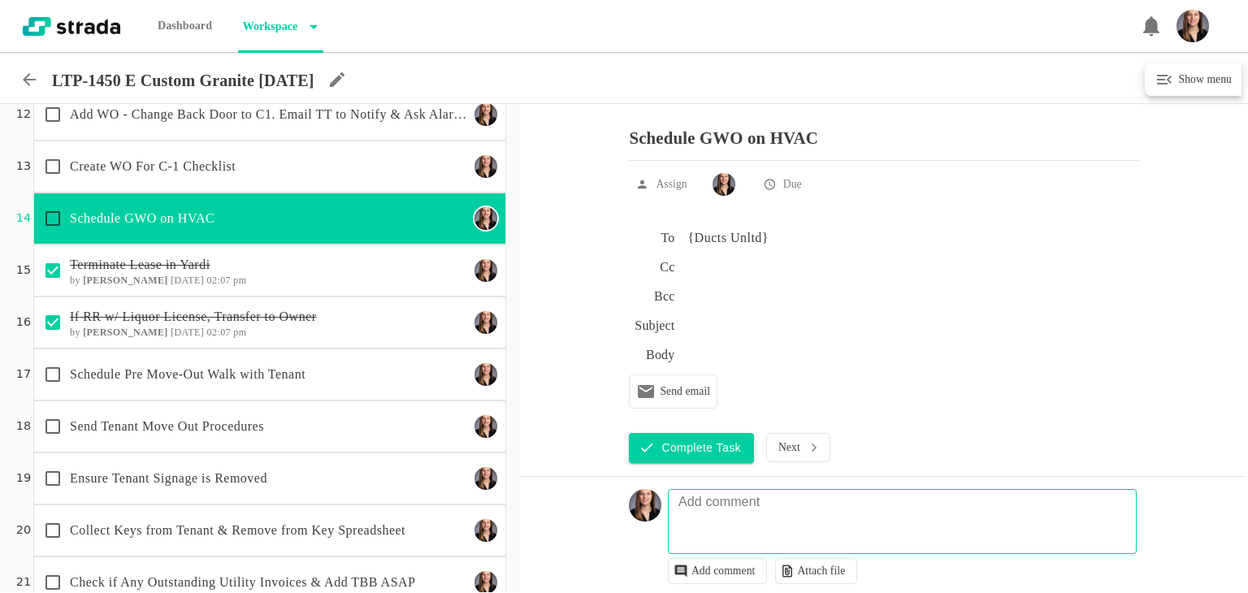
scroll to position [650, 0]
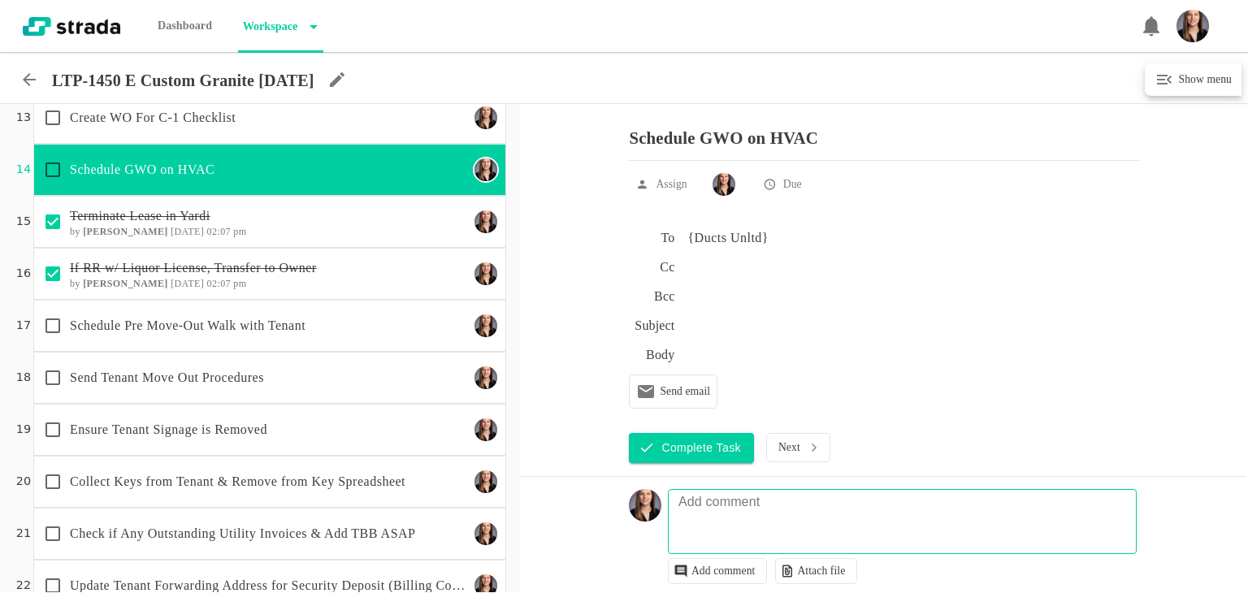
click at [258, 327] on p "Schedule Pre Move-Out Walk with Tenant" at bounding box center [269, 326] width 399 height 20
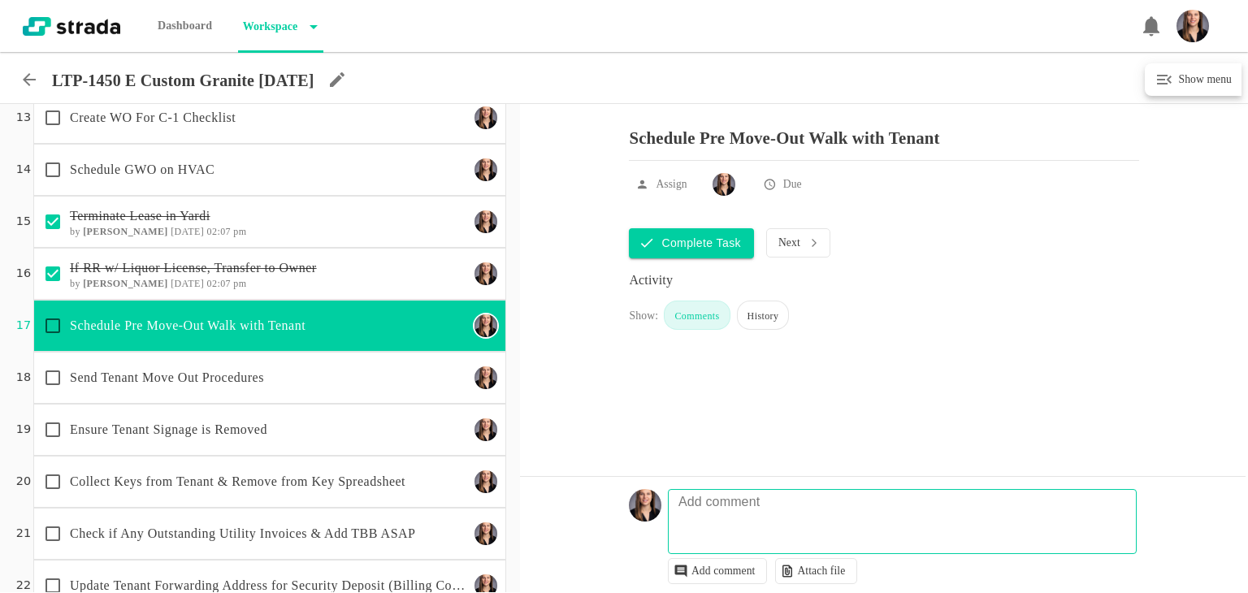
click at [742, 529] on textarea at bounding box center [904, 529] width 467 height 47
type textarea "emailed 8/21"
